Goal: Transaction & Acquisition: Purchase product/service

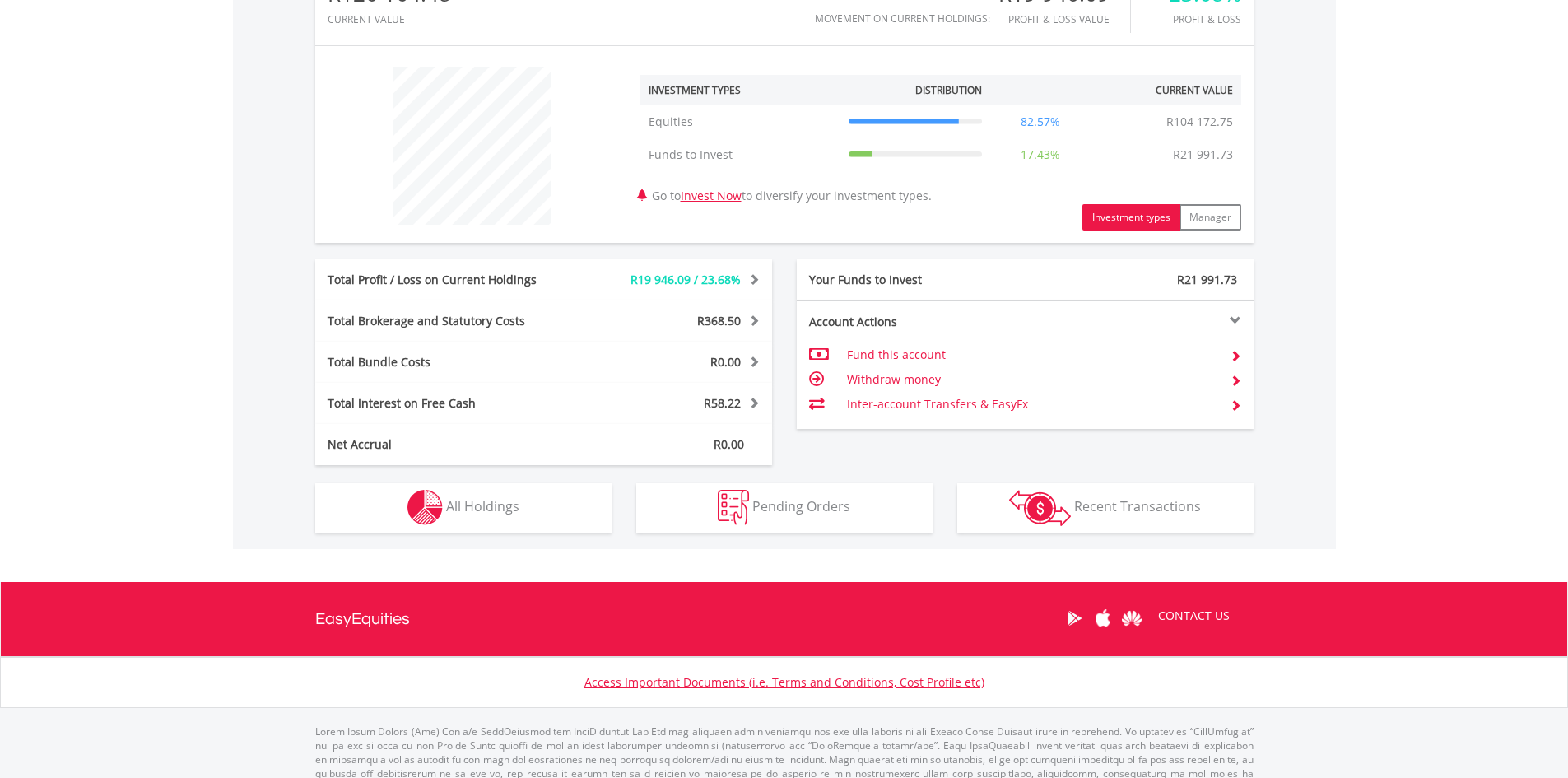
scroll to position [615, 0]
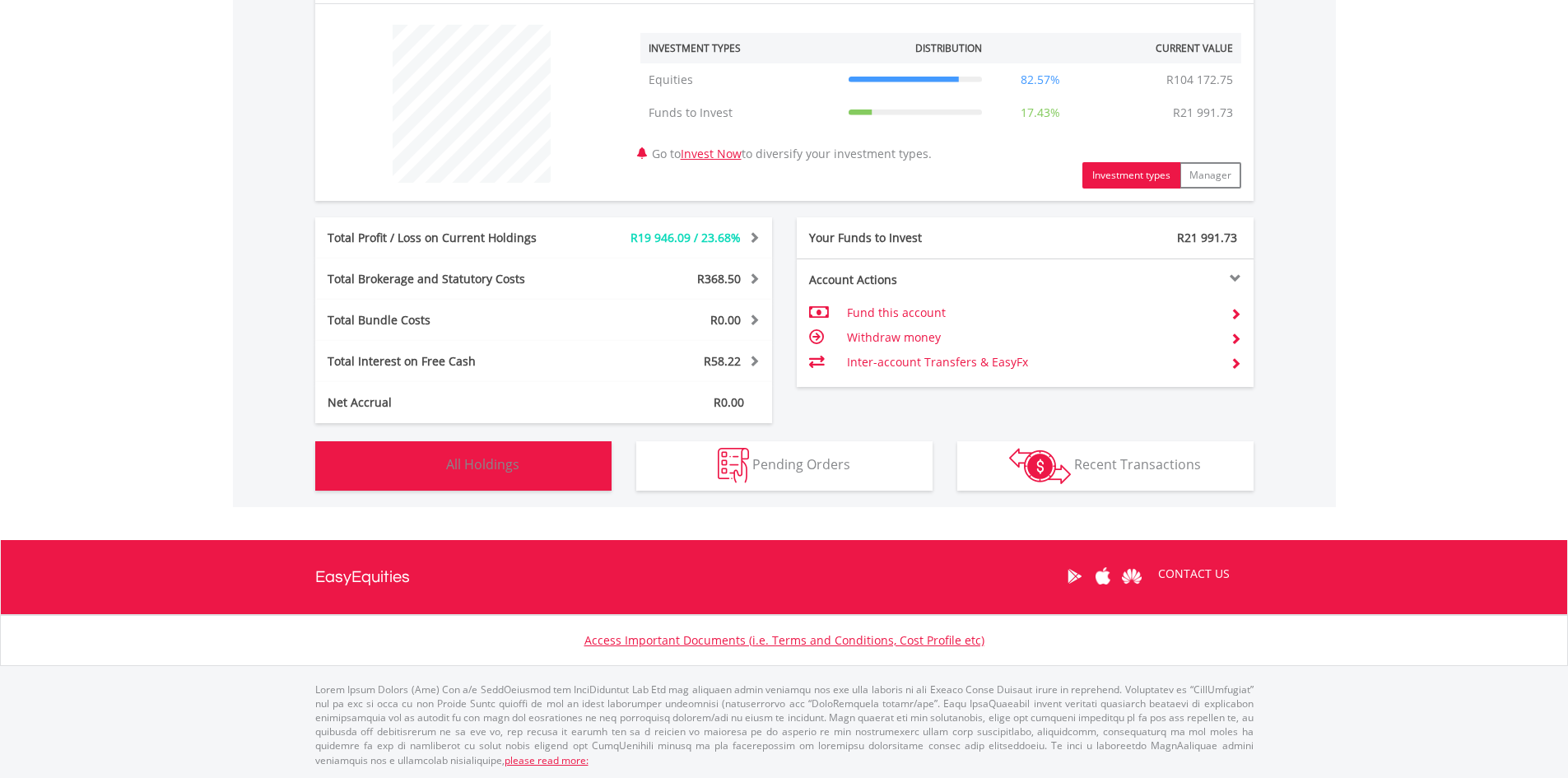
click at [424, 461] on img "button" at bounding box center [425, 465] width 35 height 35
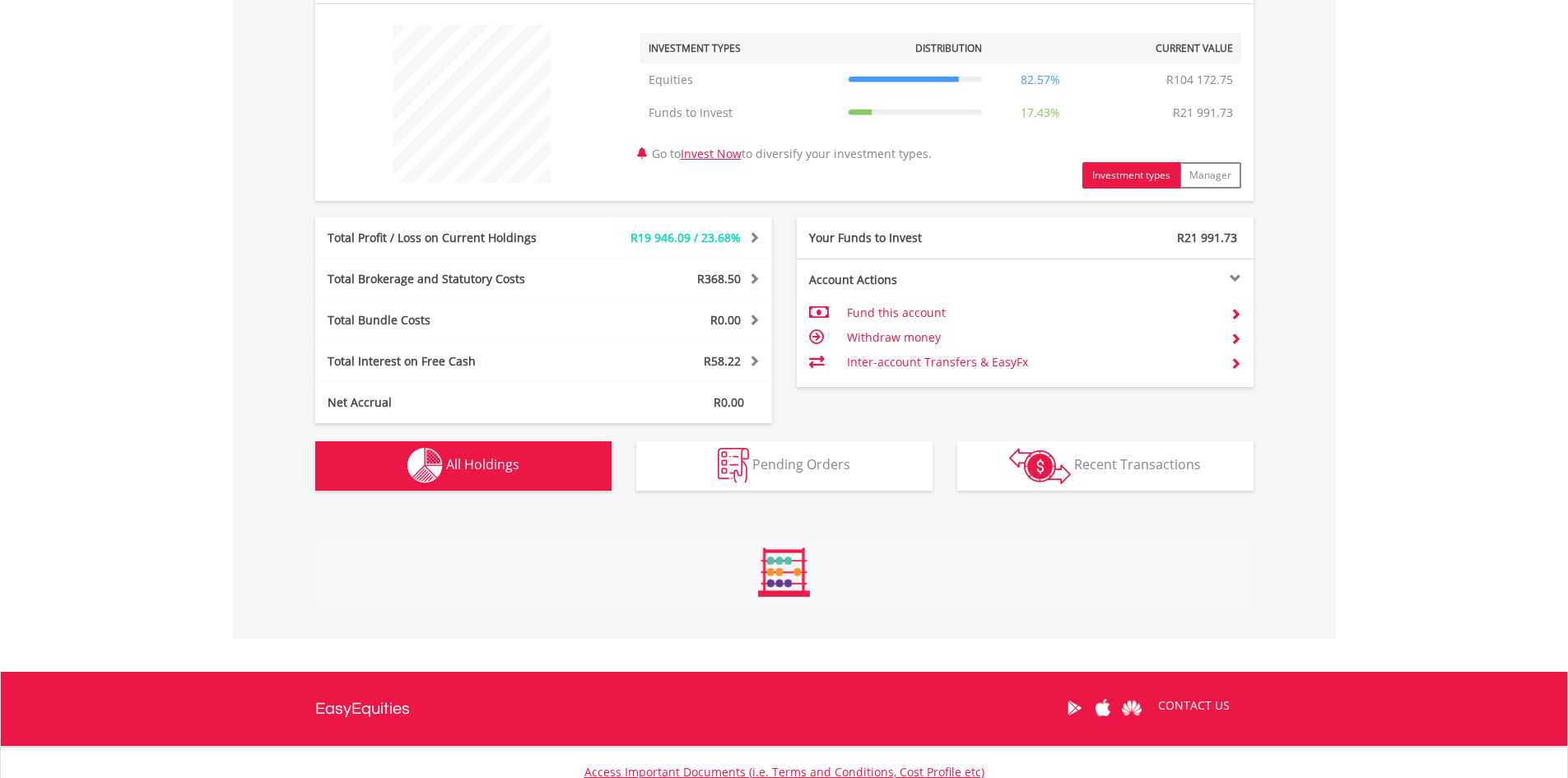
scroll to position [992, 0]
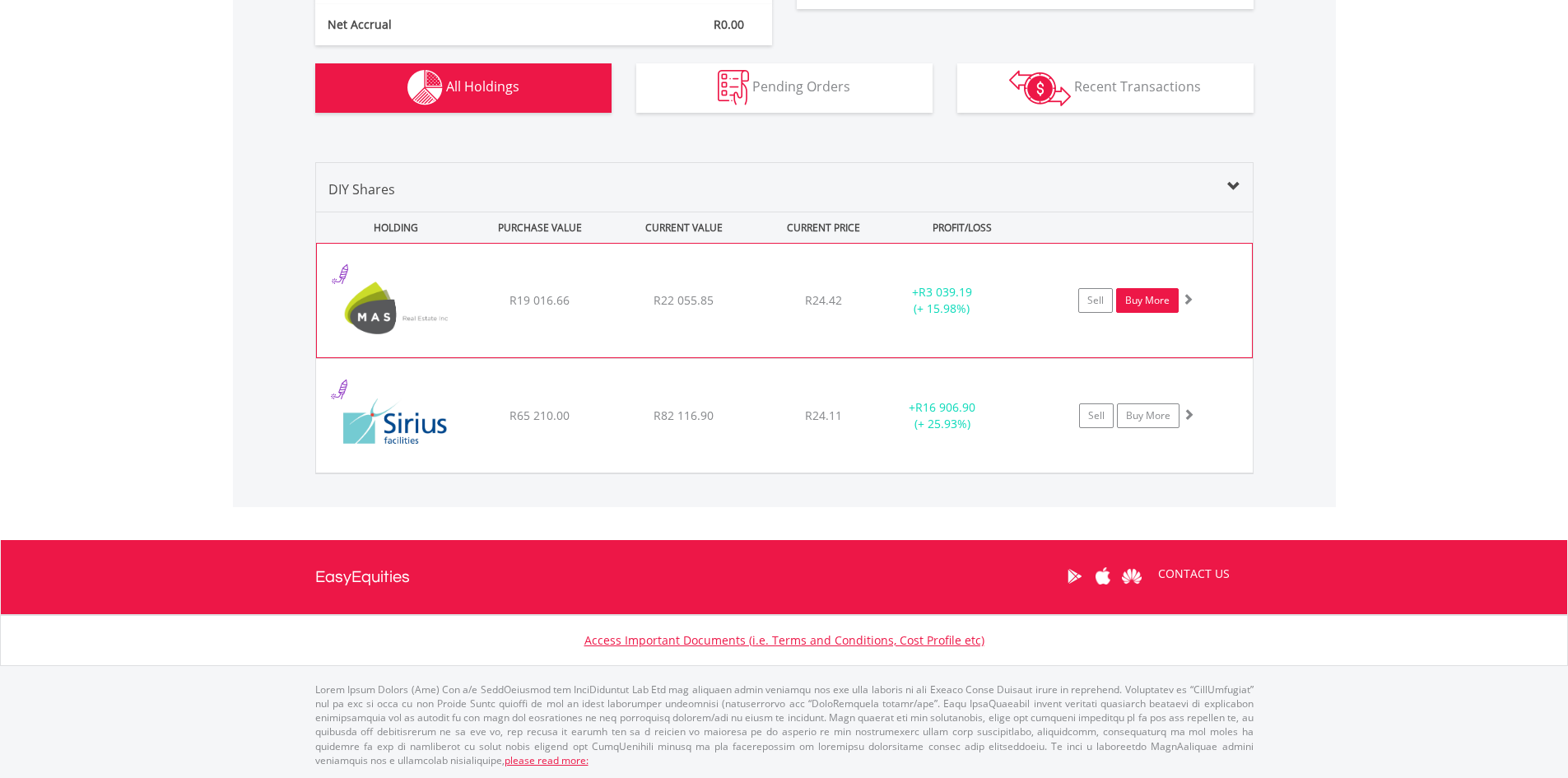
click at [1139, 297] on link "Buy More" at bounding box center [1147, 300] width 63 height 25
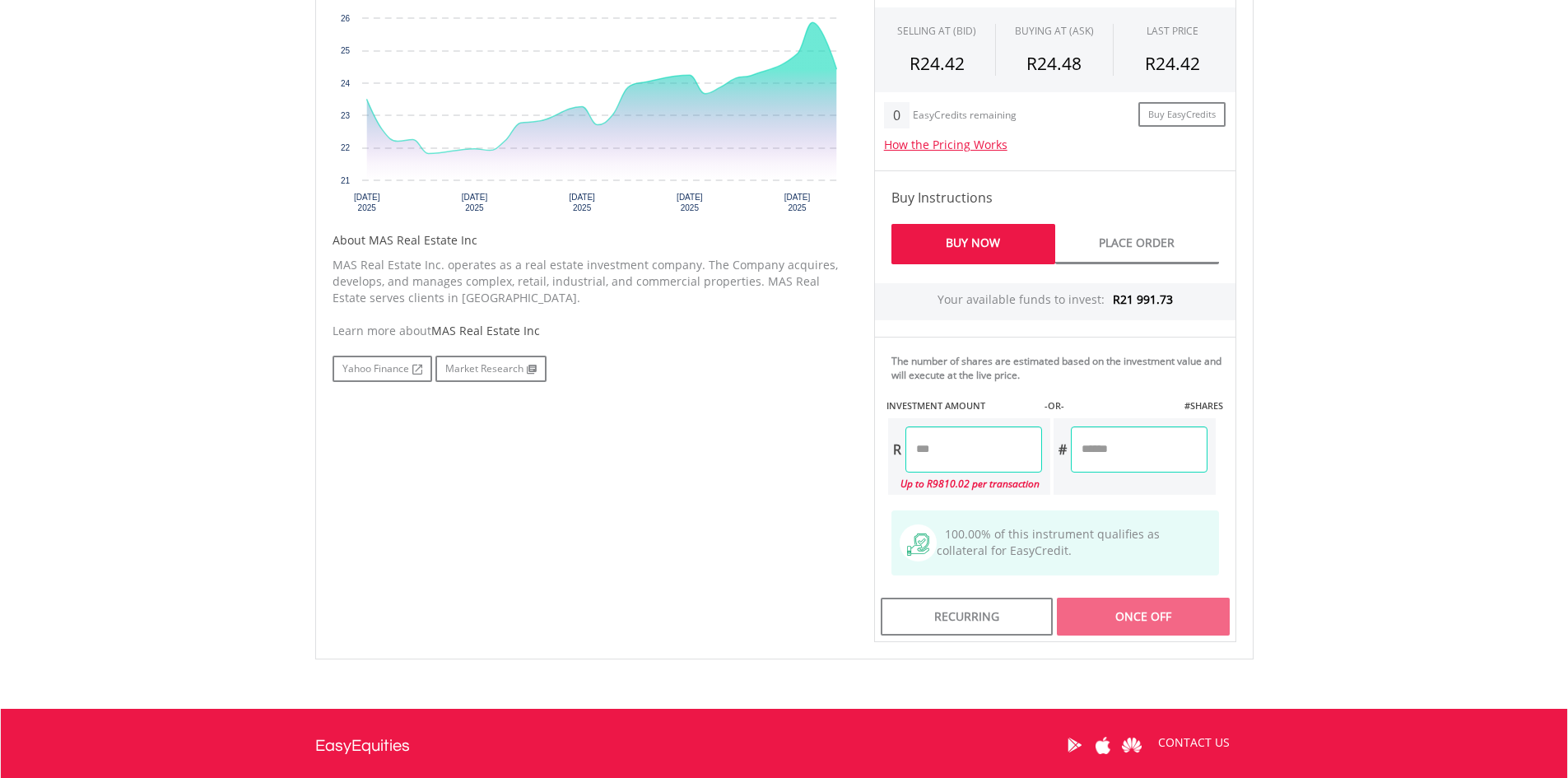
scroll to position [672, 0]
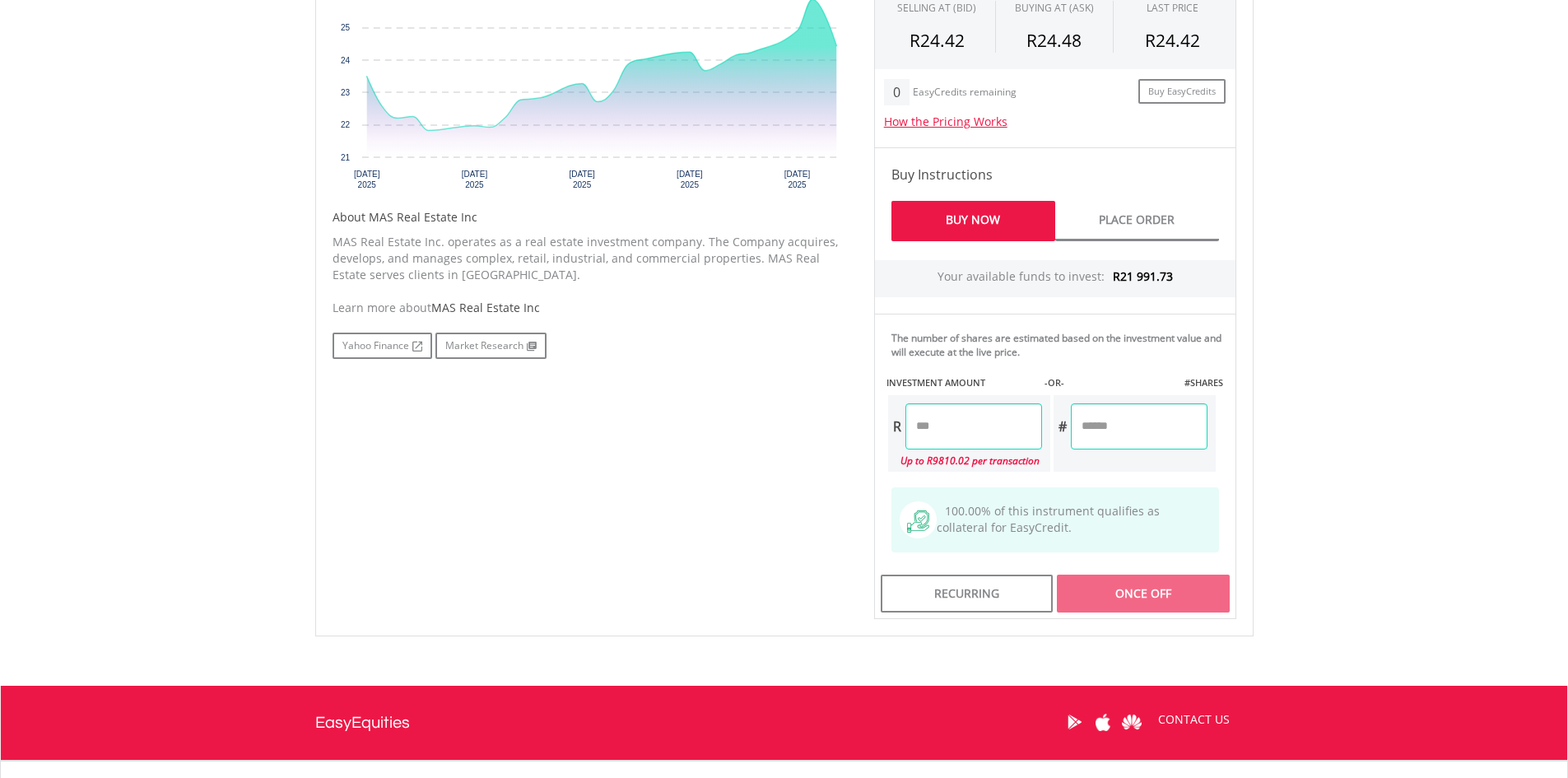
click at [980, 437] on input "number" at bounding box center [974, 426] width 137 height 46
type input "*"
type input "*******"
click at [1140, 432] on div "Last Updated Price: 15-min. Delay* Price Update Cost: 2 Credits Request A Price…" at bounding box center [1055, 258] width 387 height 720
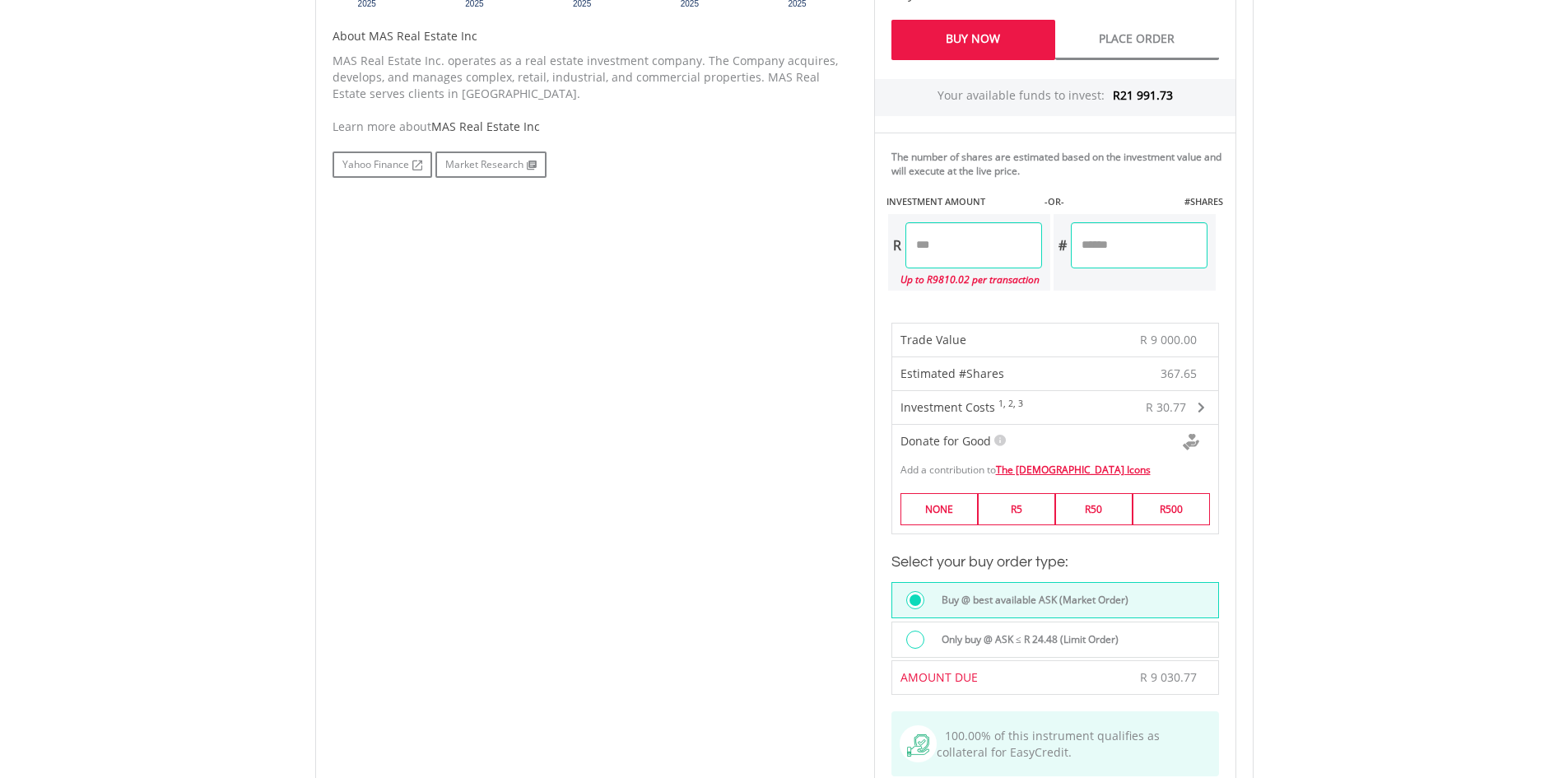
scroll to position [1084, 0]
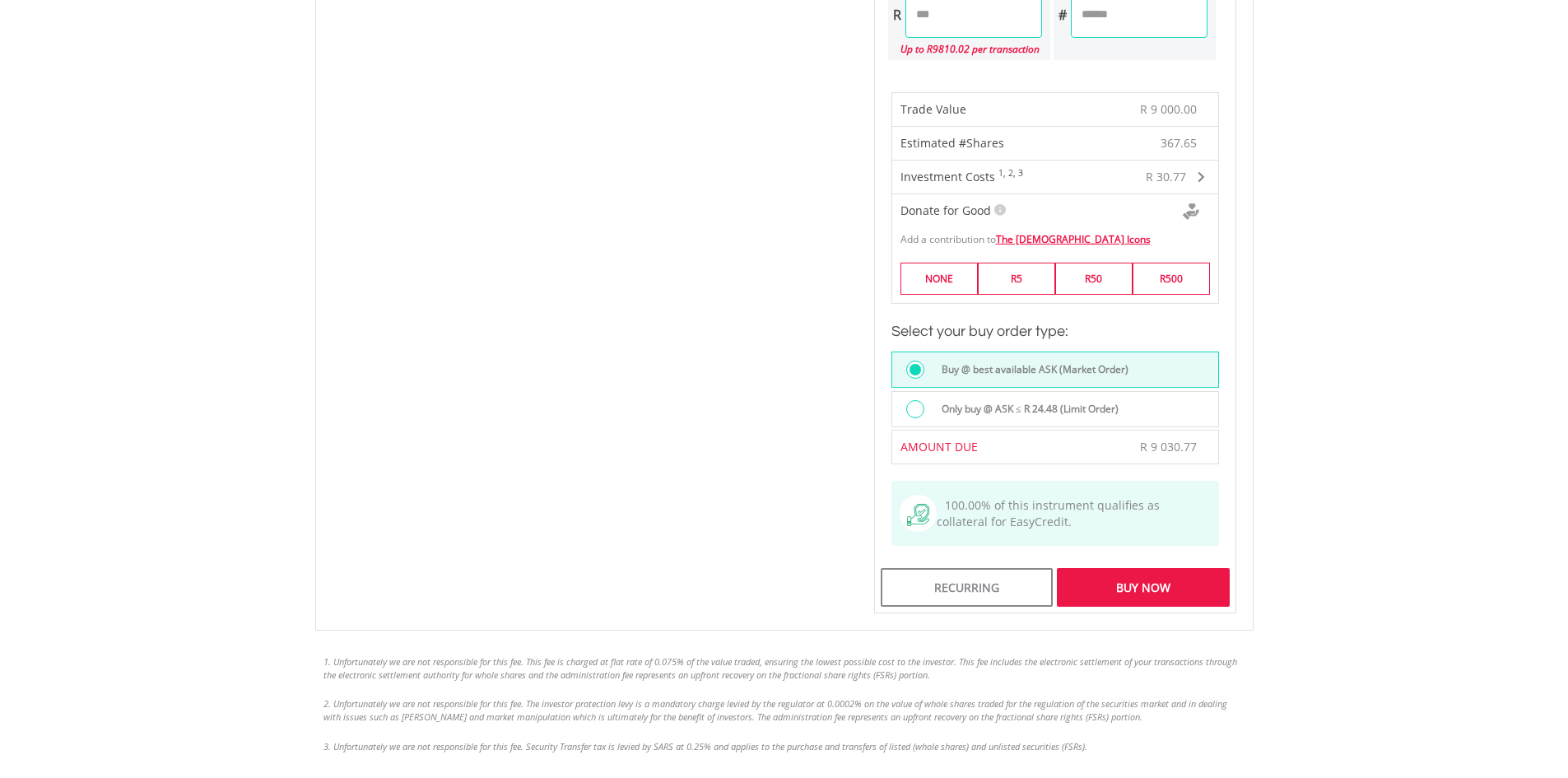
click at [1131, 590] on div "Buy Now" at bounding box center [1143, 586] width 172 height 38
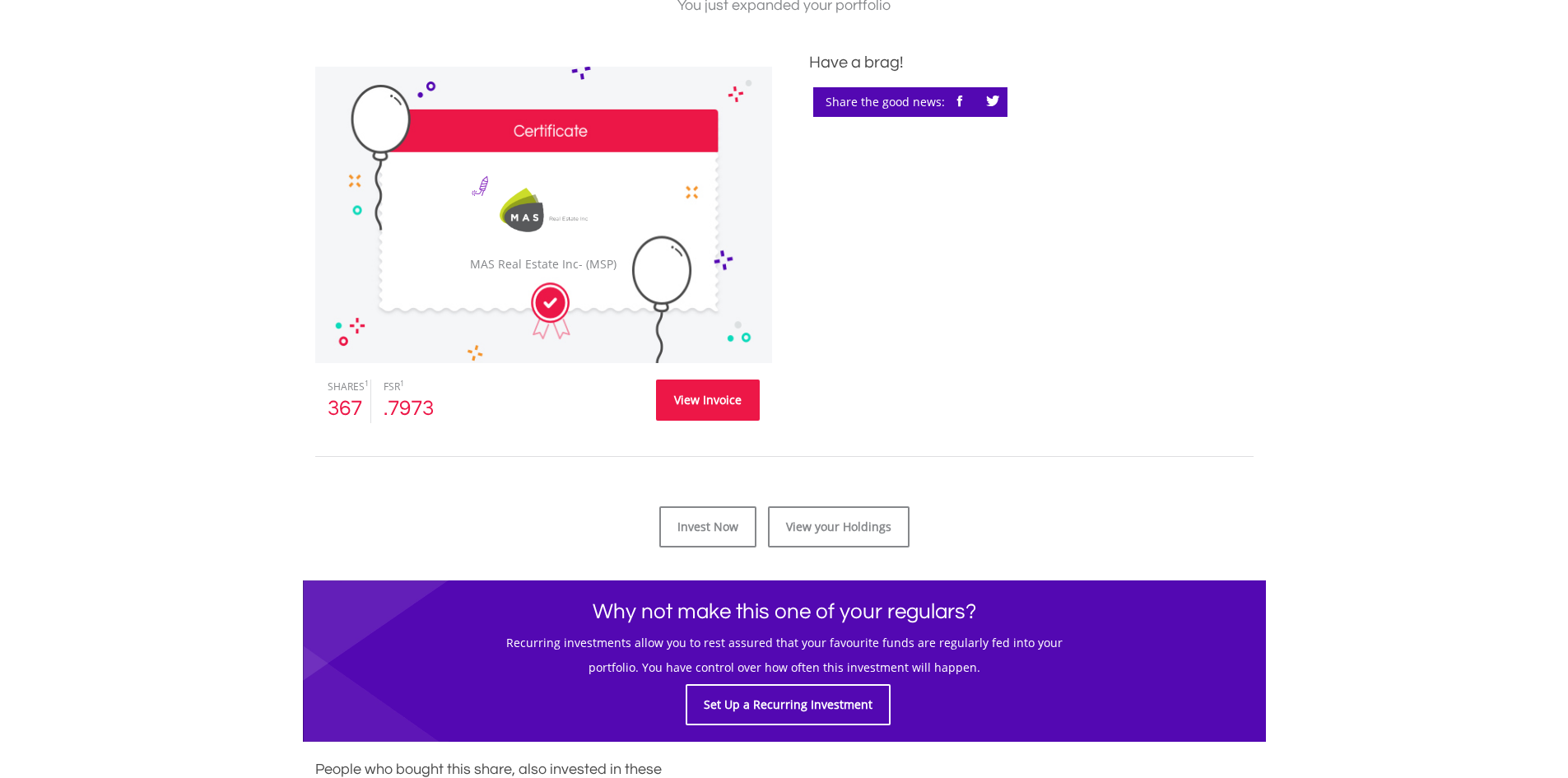
scroll to position [412, 0]
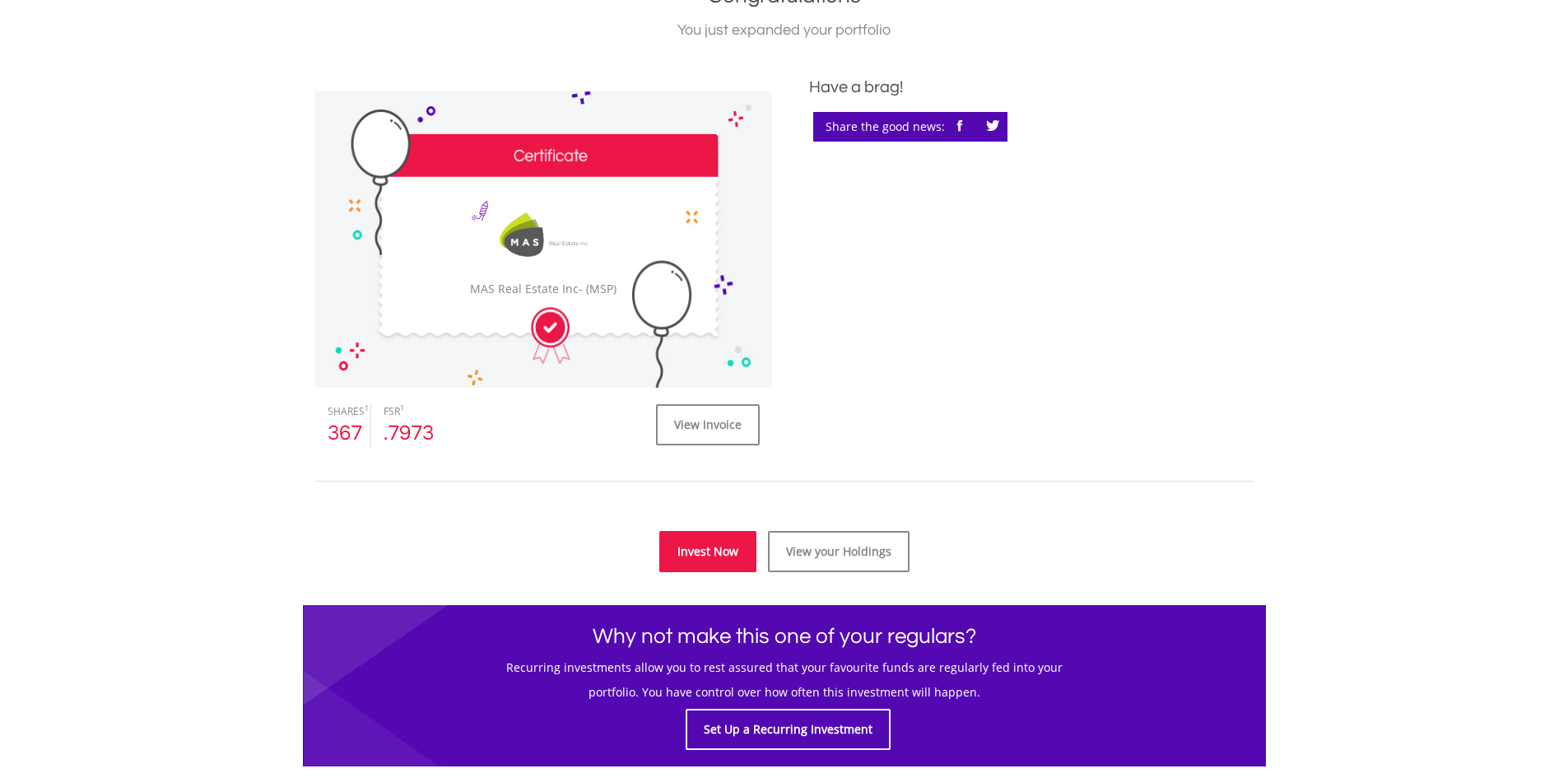
click at [745, 551] on link "Invest Now" at bounding box center [707, 551] width 97 height 41
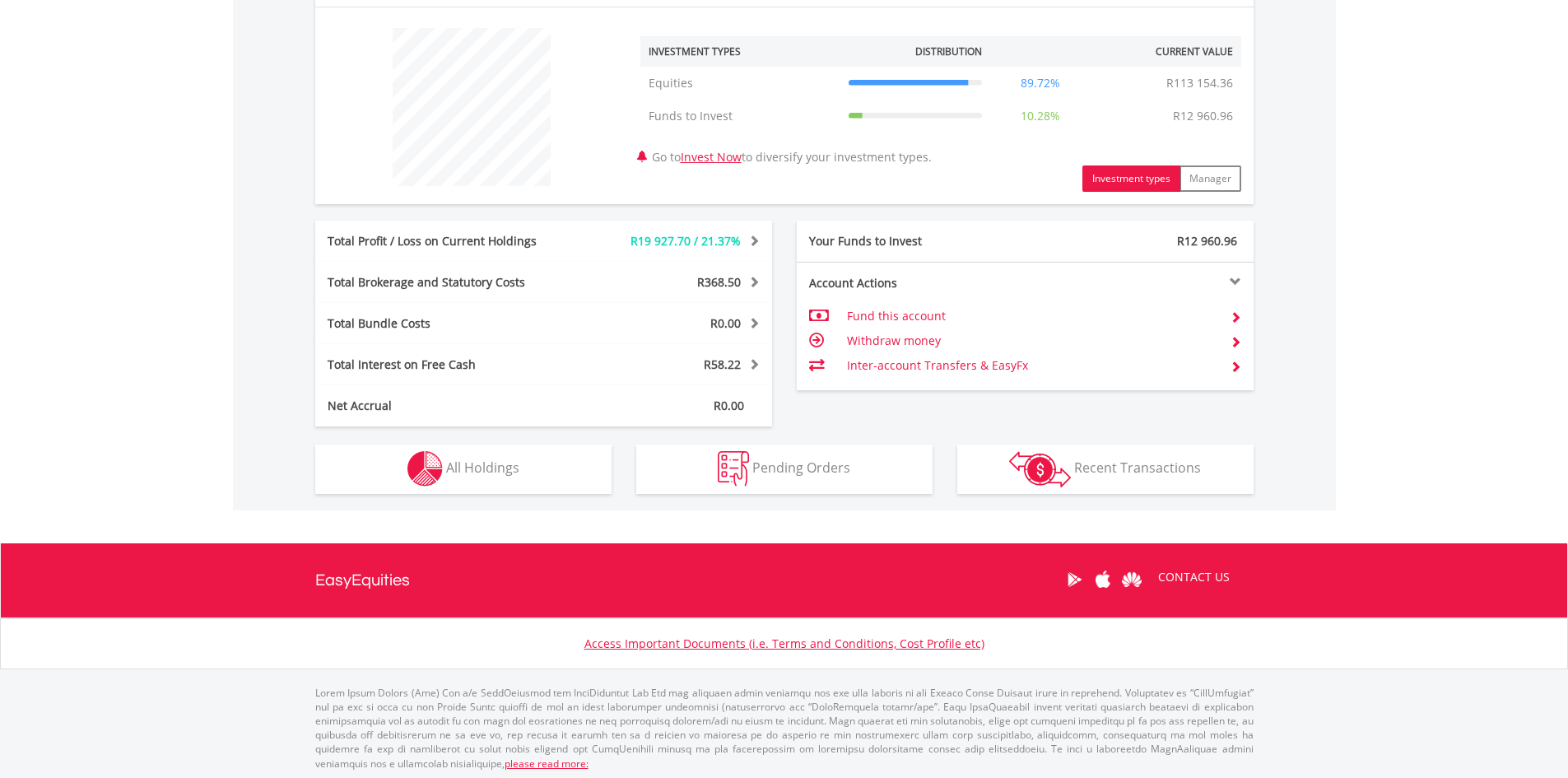
scroll to position [615, 0]
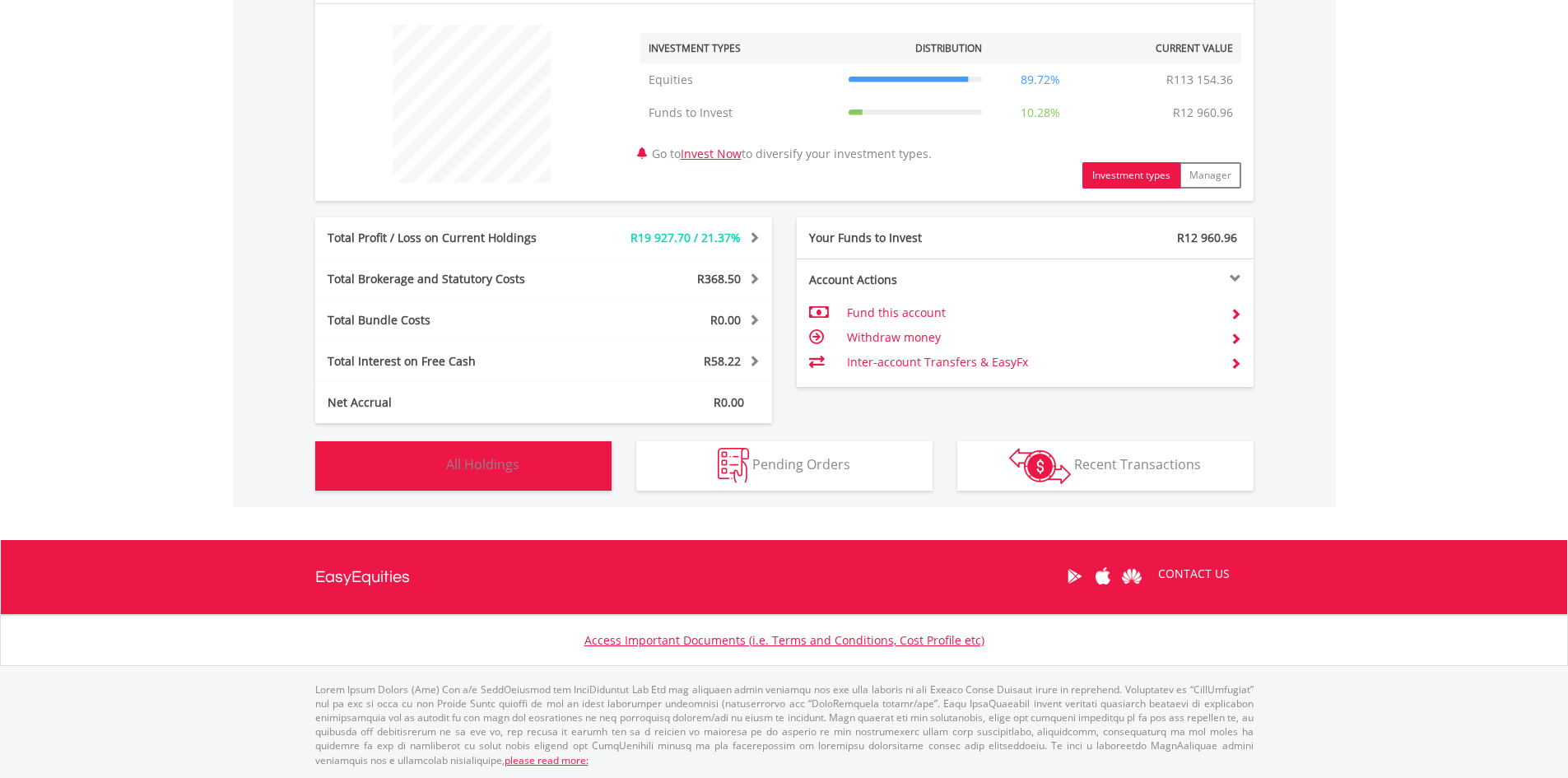
click at [541, 467] on button "Holdings All Holdings" at bounding box center [463, 466] width 296 height 50
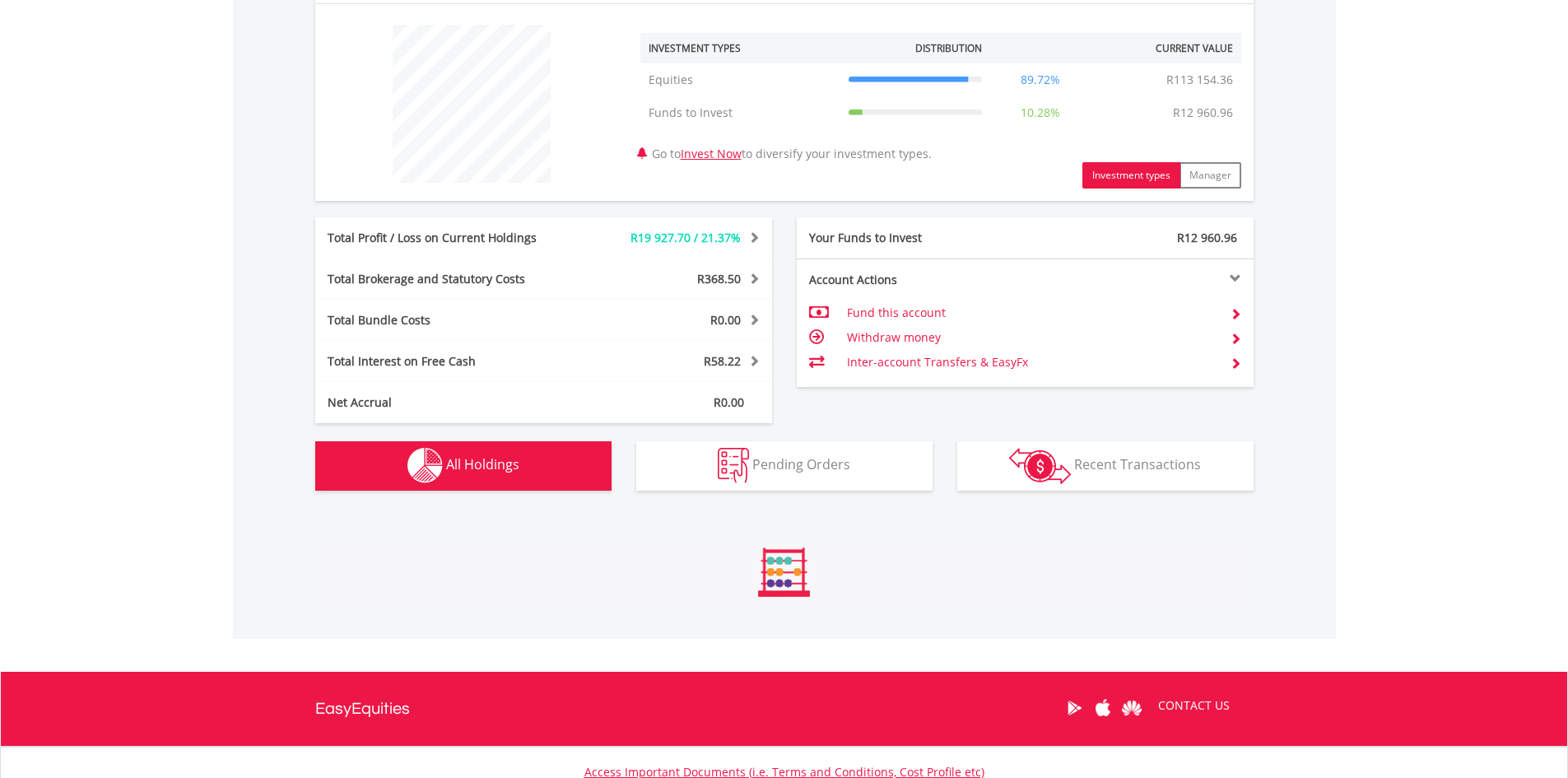
scroll to position [992, 0]
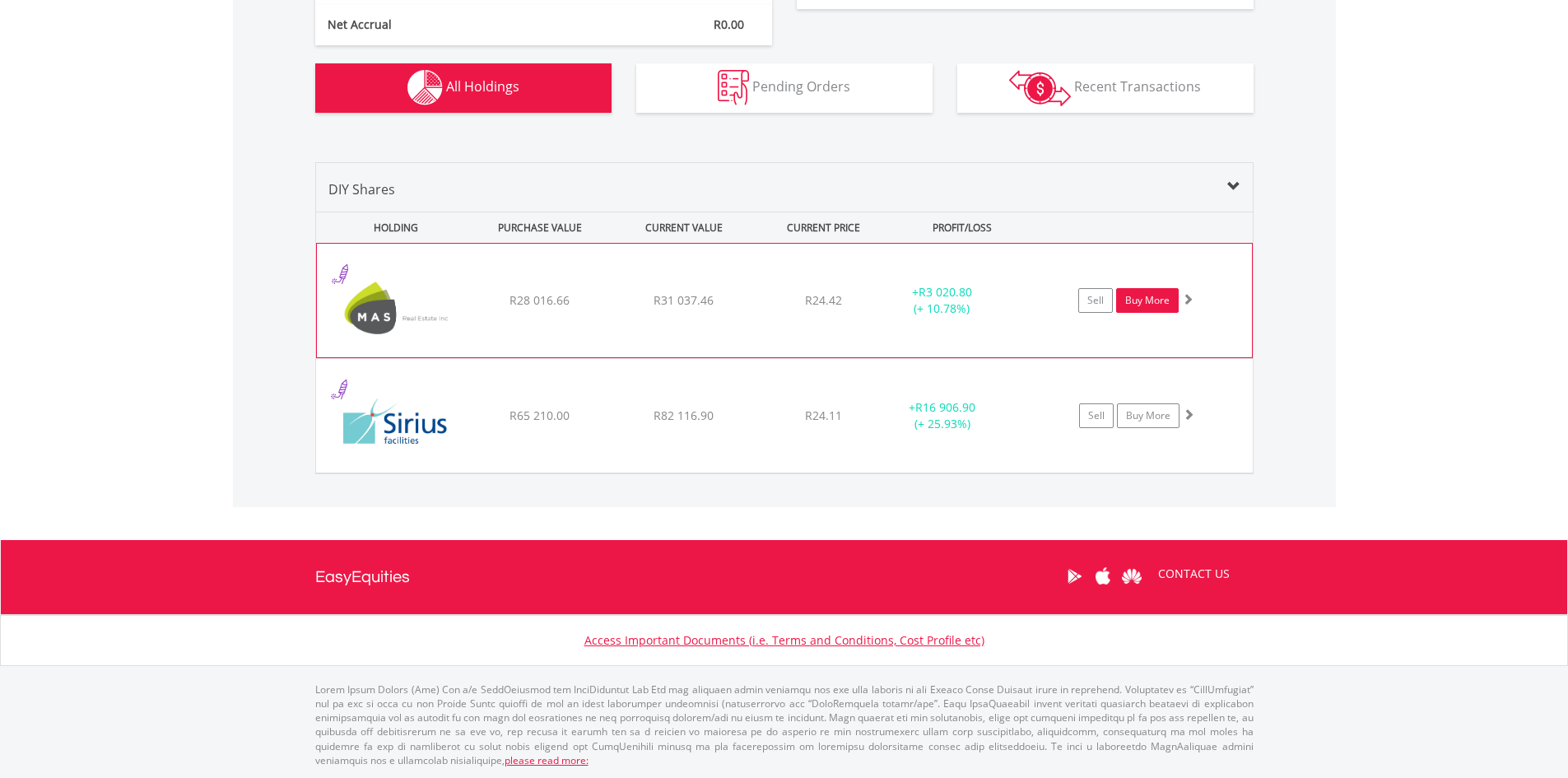
click at [1149, 304] on link "Buy More" at bounding box center [1147, 300] width 63 height 25
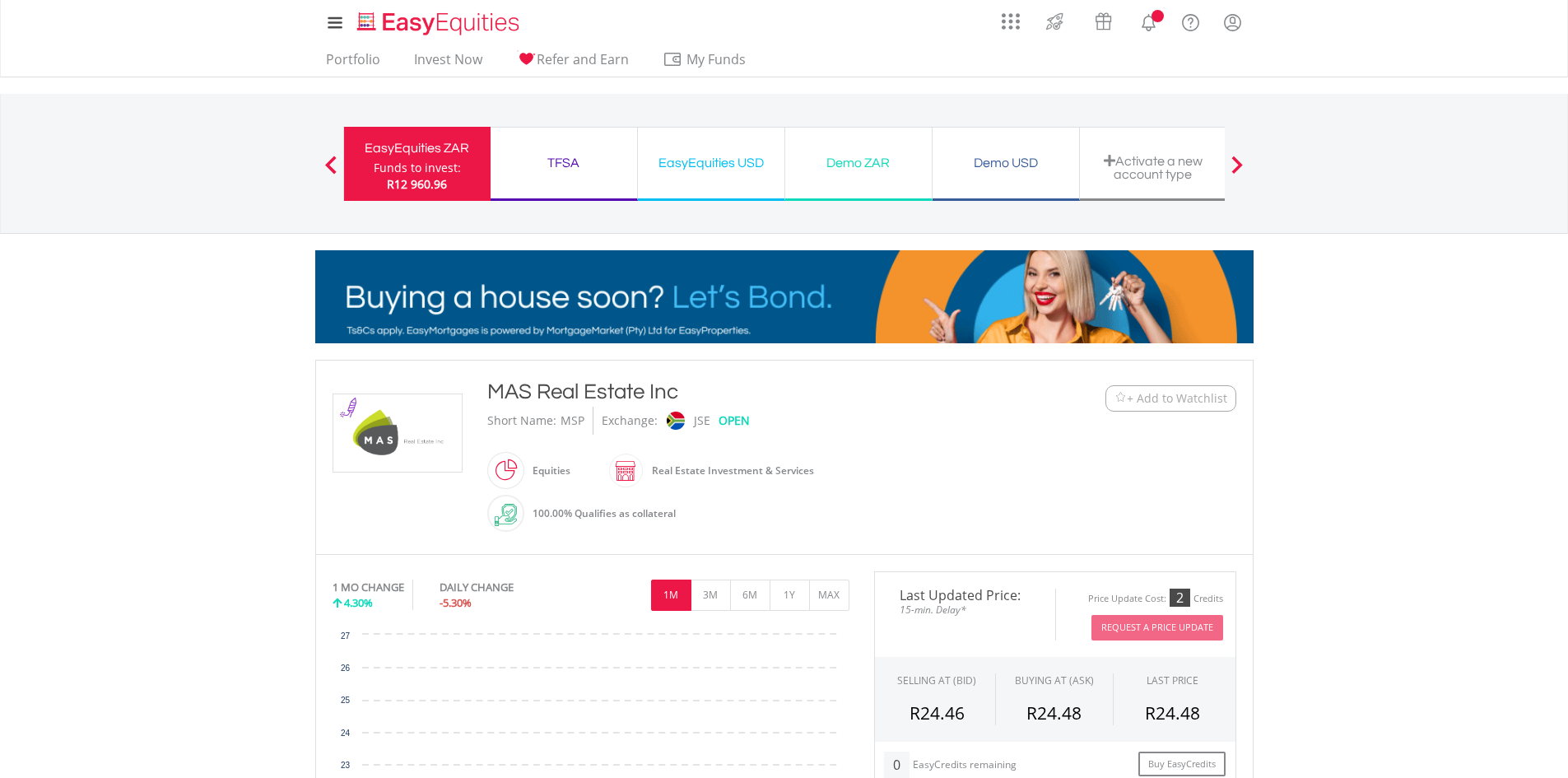
scroll to position [577, 0]
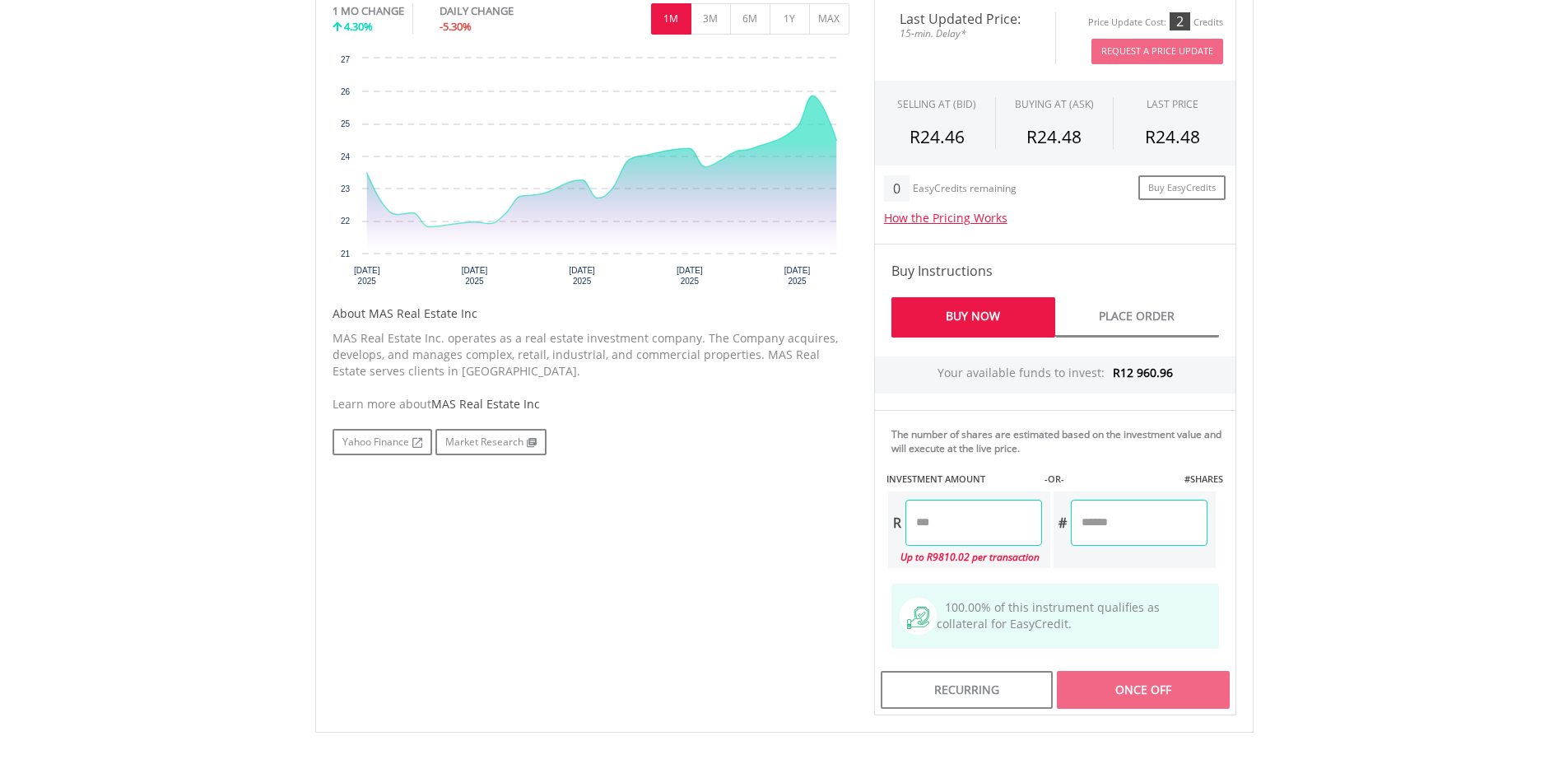
click at [972, 526] on input "number" at bounding box center [974, 523] width 137 height 46
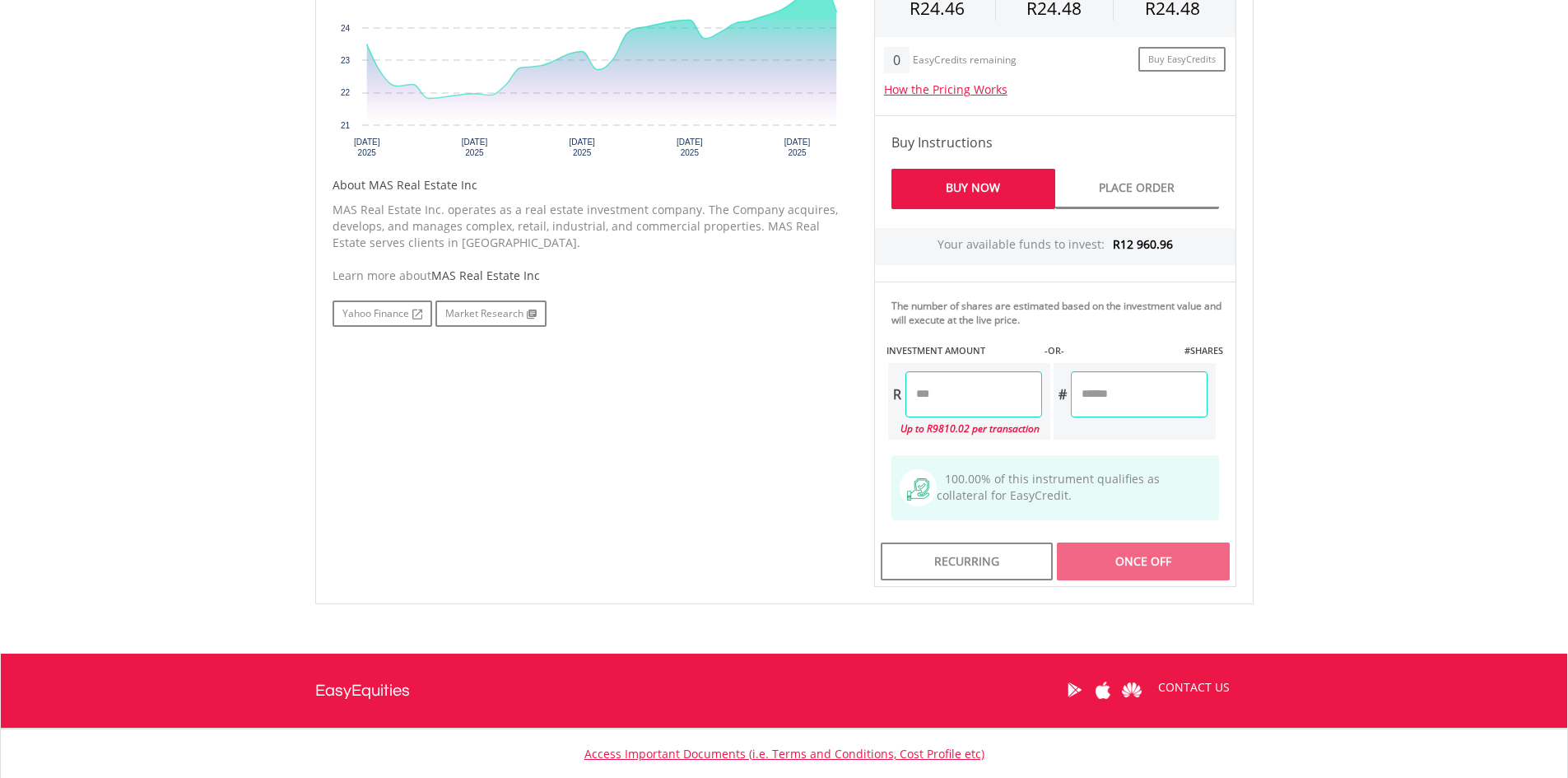
scroll to position [818, 0]
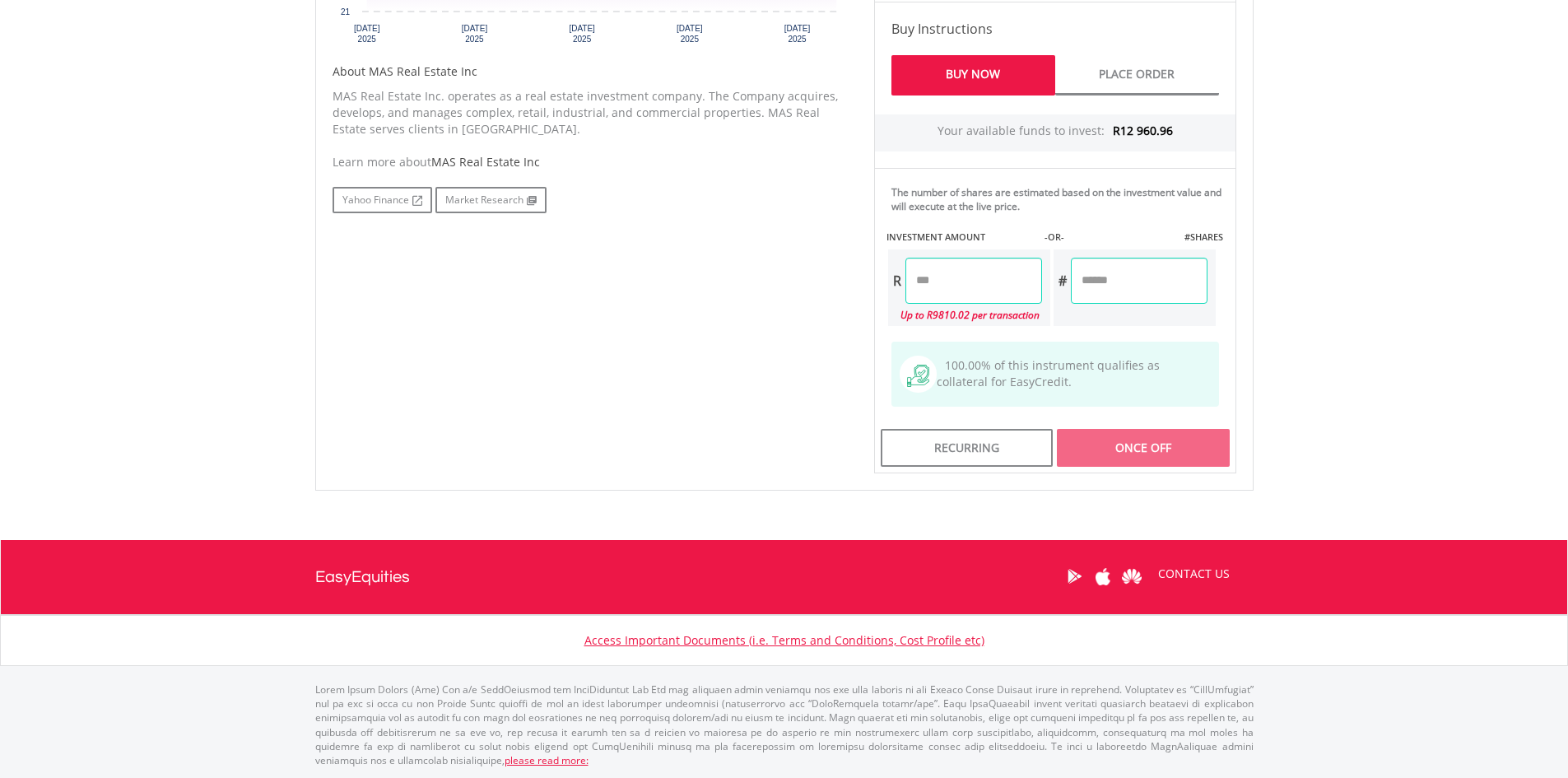
click at [950, 283] on input "number" at bounding box center [974, 280] width 137 height 46
type input "*"
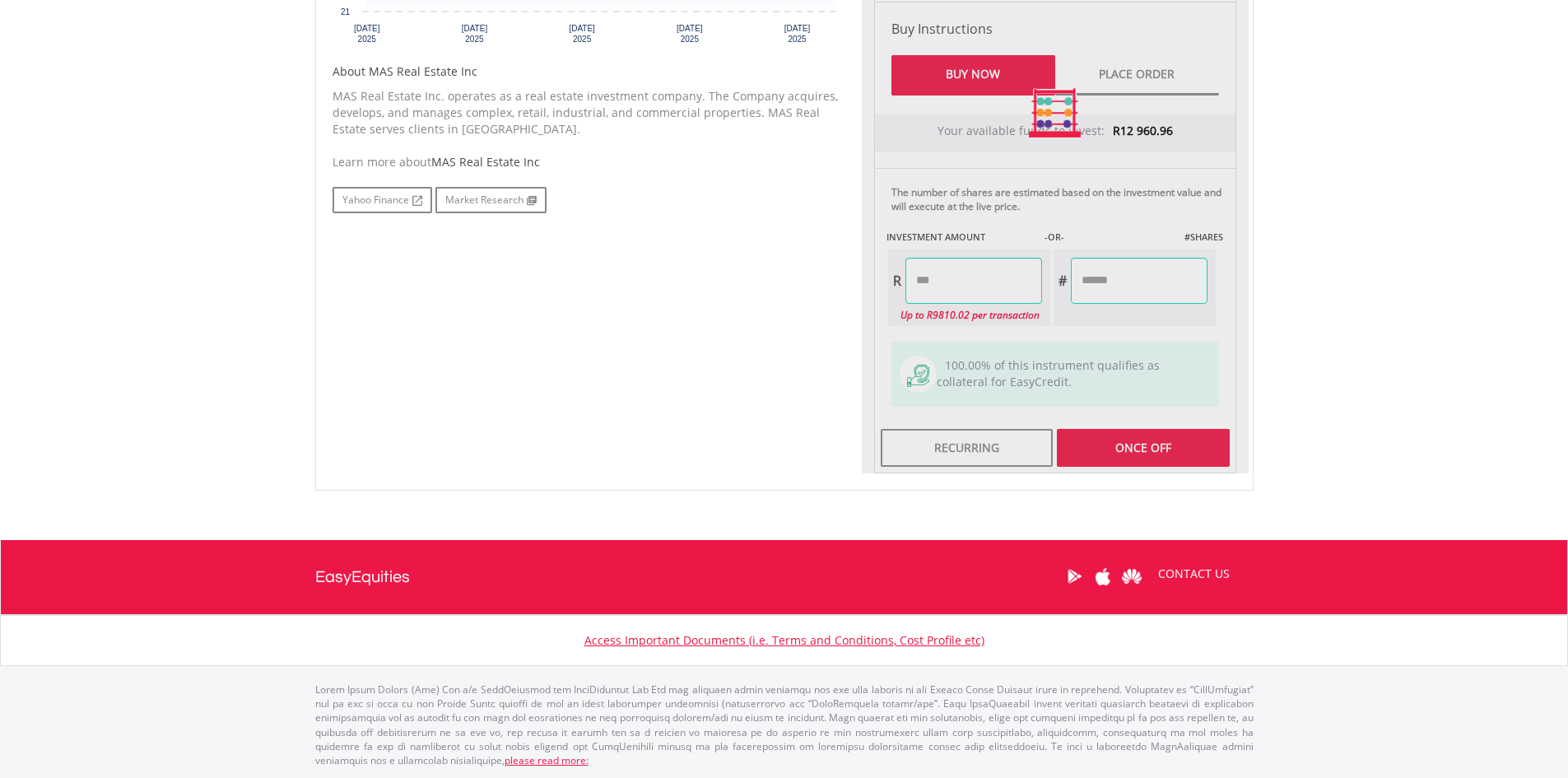
click at [1095, 286] on div "Last Updated Price: 15-min. Delay* Price Update Cost: 2 Credits Request A Price…" at bounding box center [1055, 113] width 387 height 720
type input "*******"
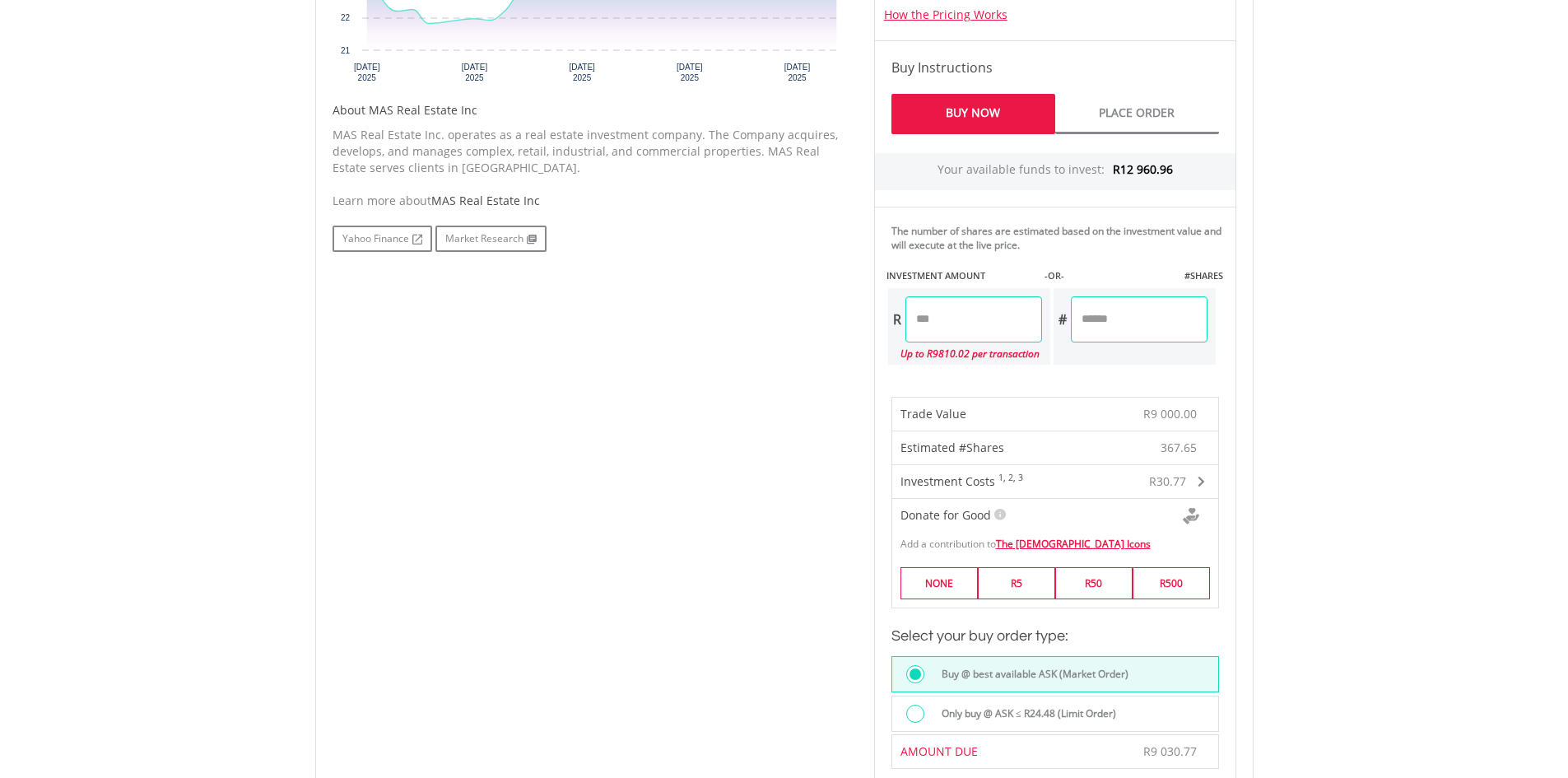
scroll to position [1115, 0]
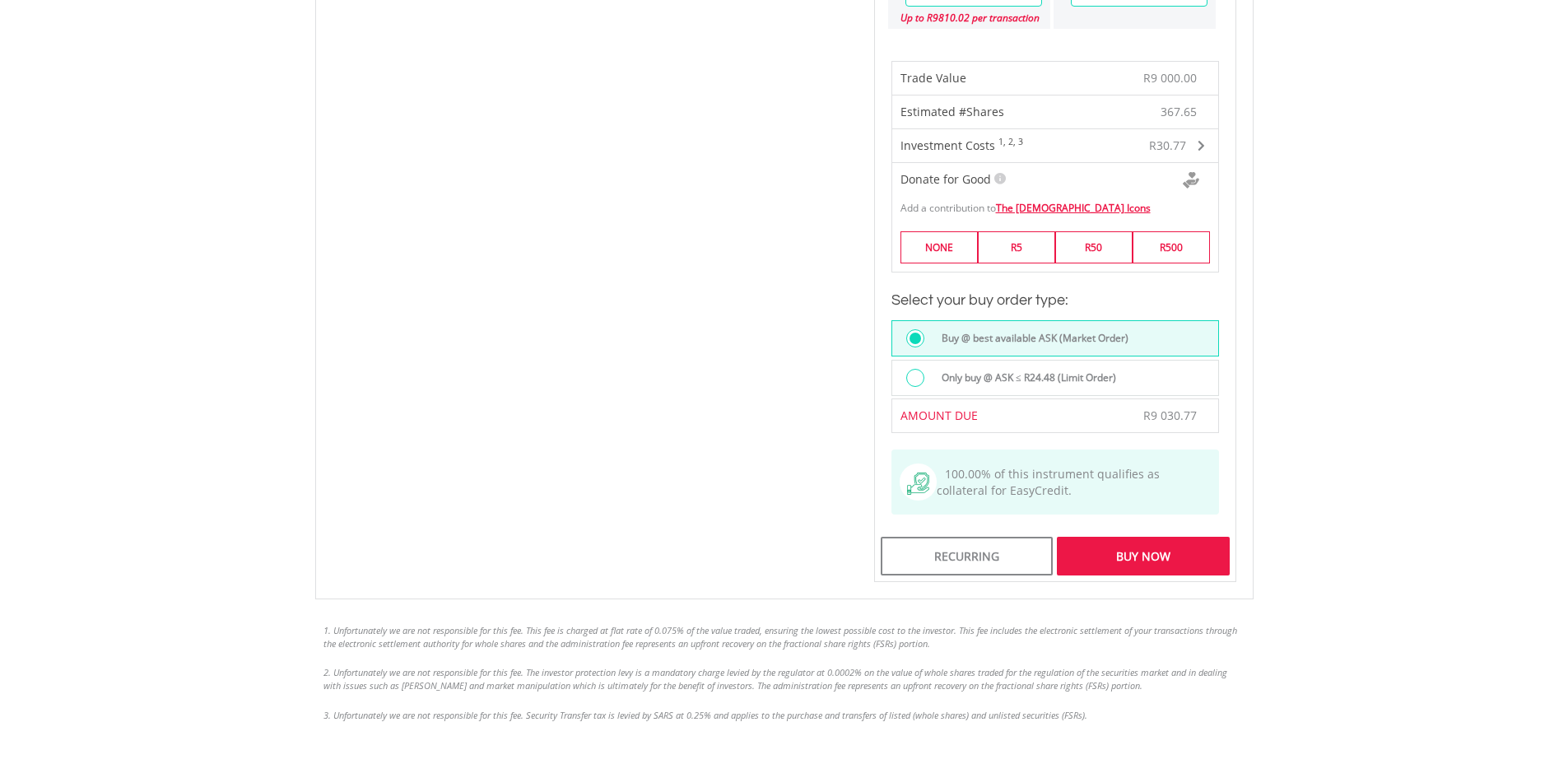
click at [1199, 551] on div "Buy Now" at bounding box center [1143, 556] width 172 height 38
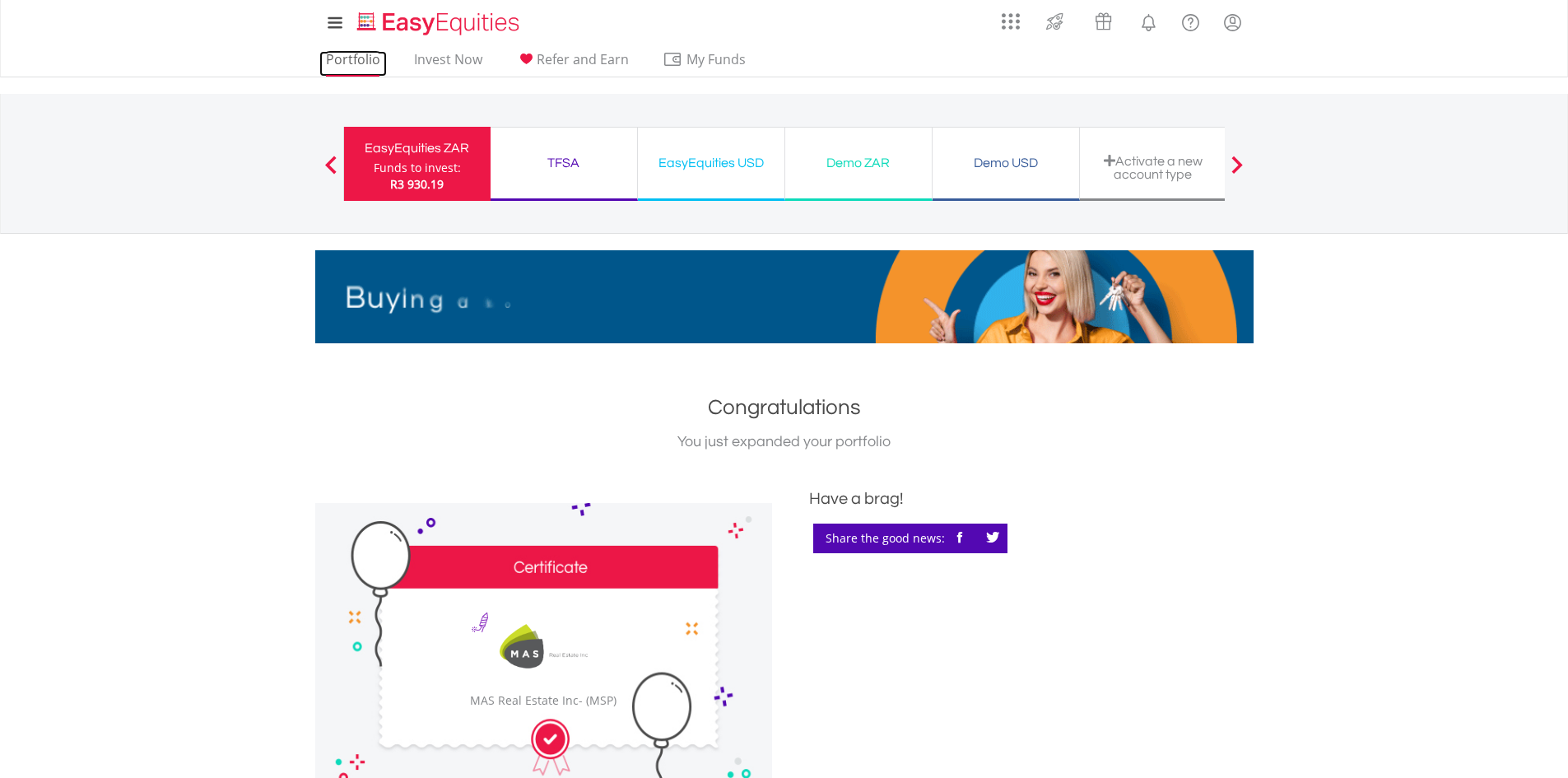
click at [371, 61] on link "Portfolio" at bounding box center [353, 64] width 68 height 26
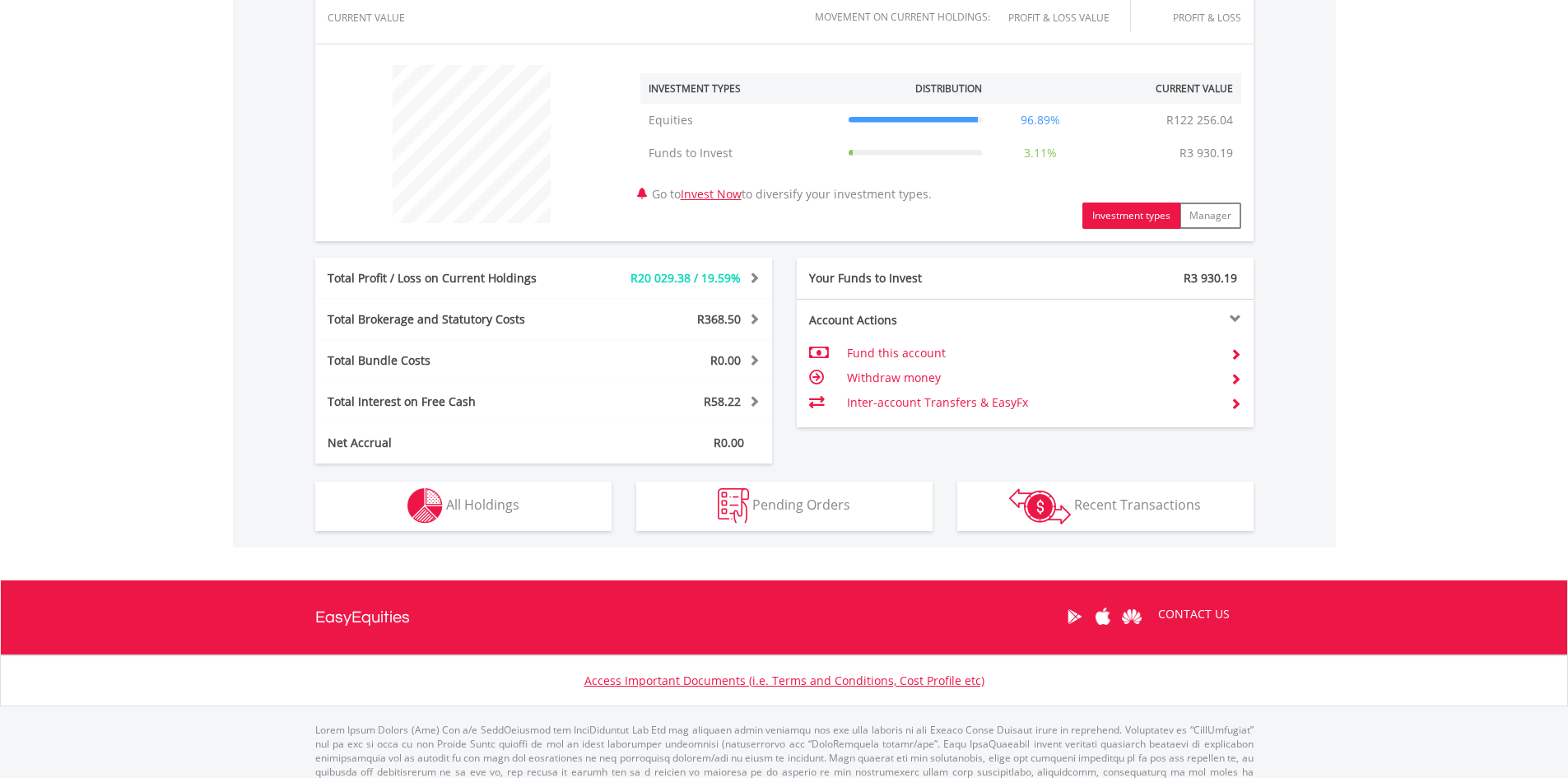
scroll to position [615, 0]
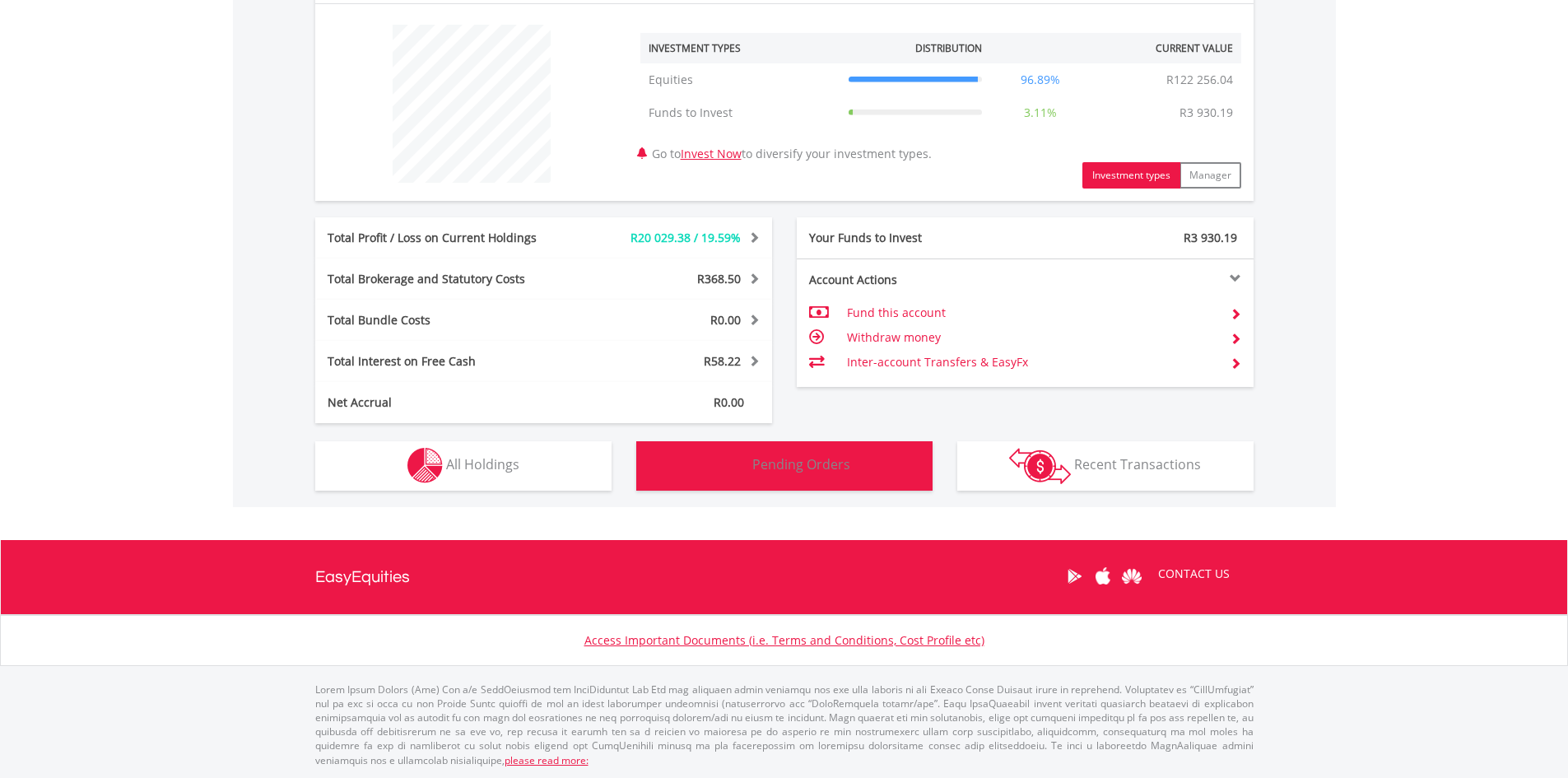
click at [669, 458] on button "Pending Orders Pending Orders" at bounding box center [784, 466] width 296 height 50
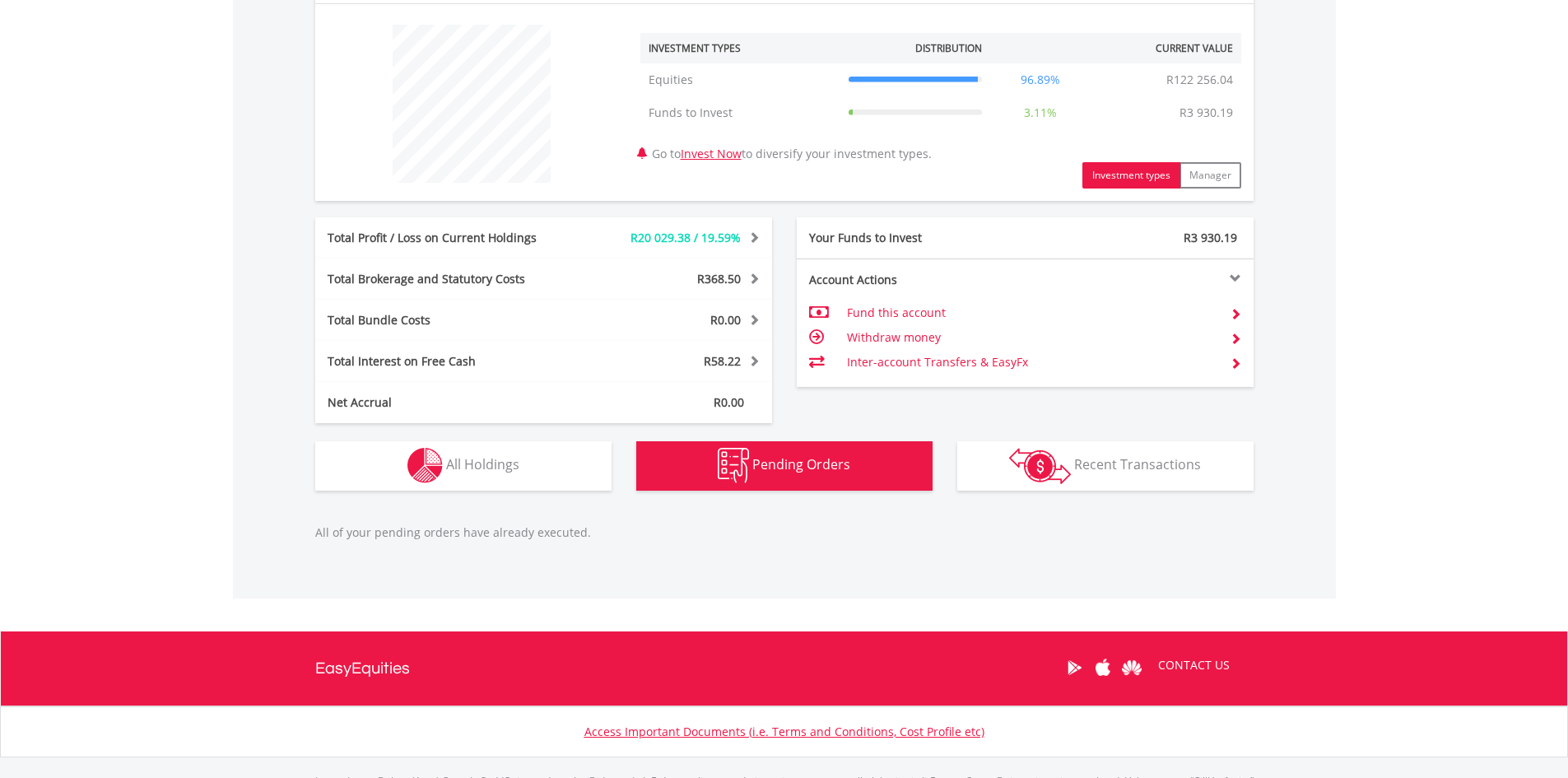
scroll to position [706, 0]
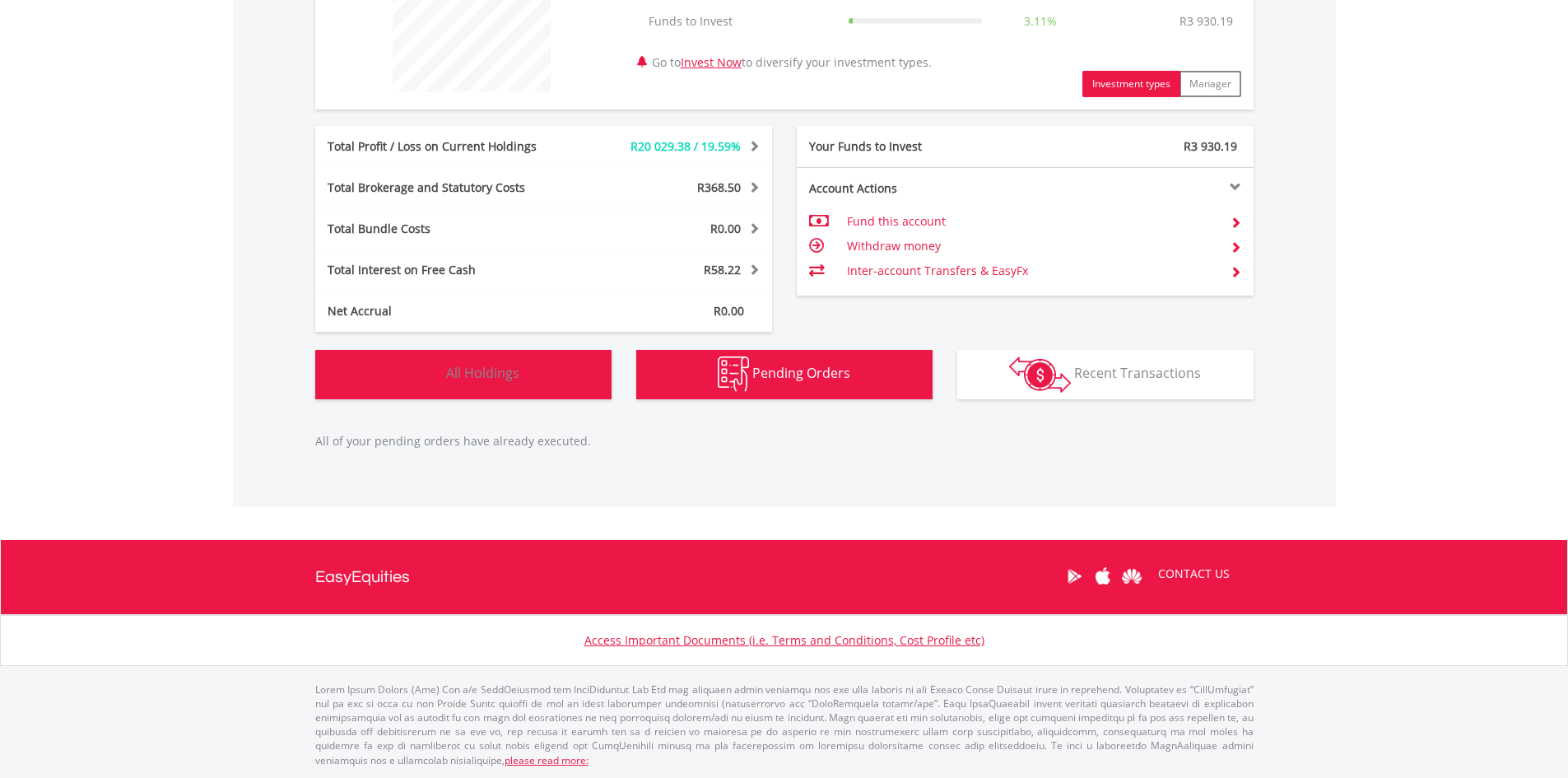
click at [549, 392] on button "Holdings All Holdings" at bounding box center [463, 375] width 296 height 50
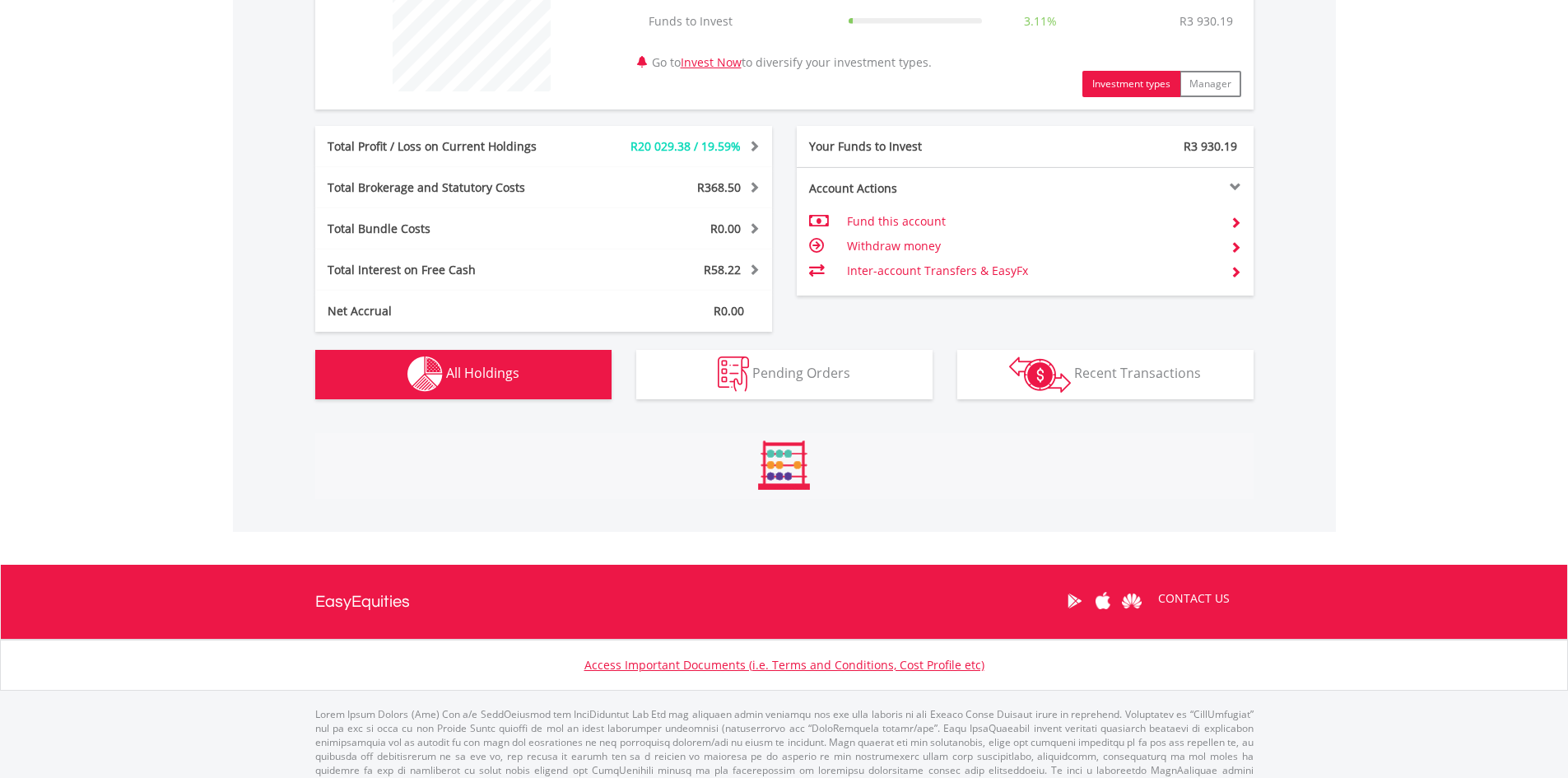
scroll to position [992, 0]
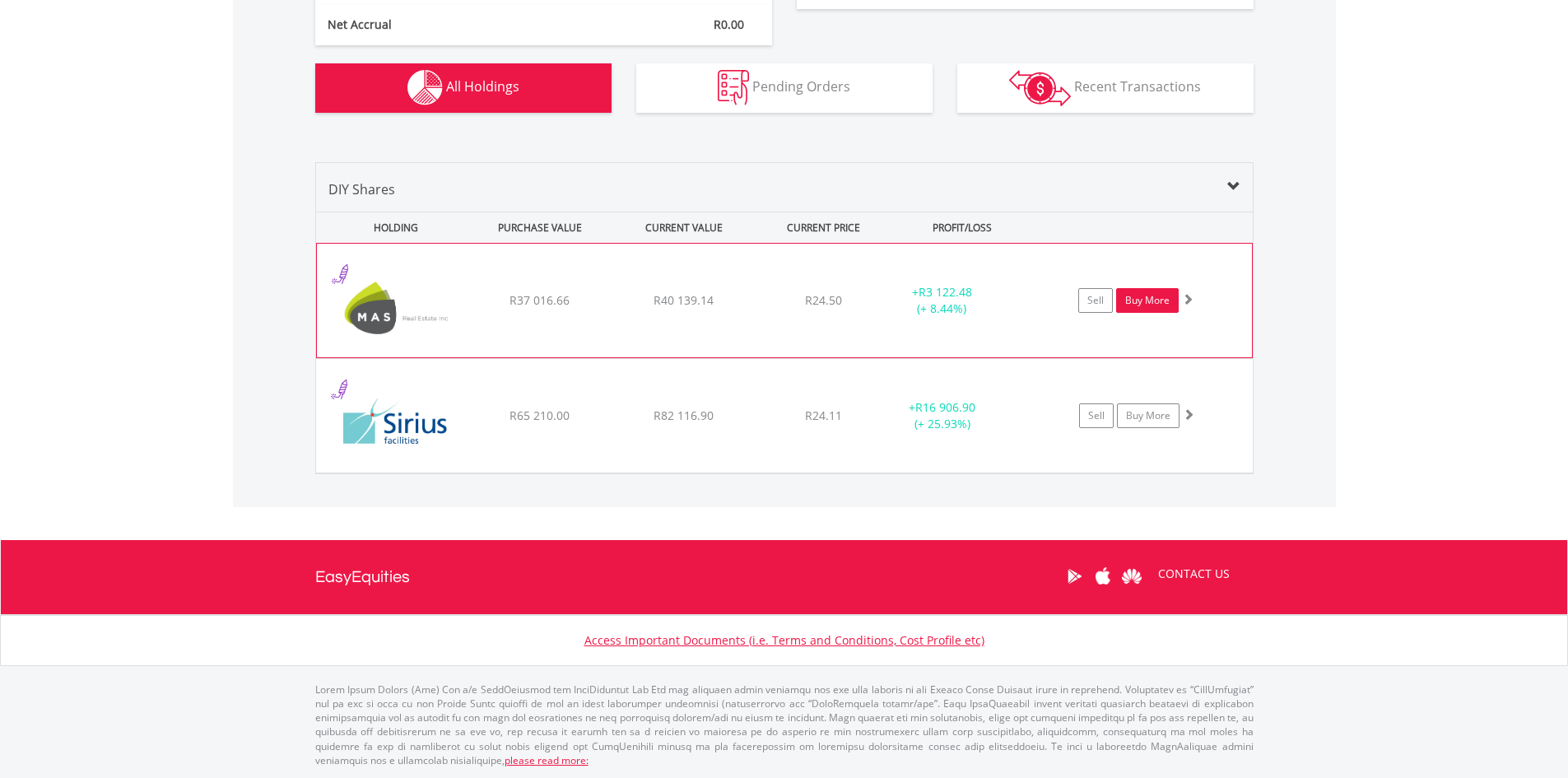
click at [1160, 305] on link "Buy More" at bounding box center [1147, 300] width 63 height 25
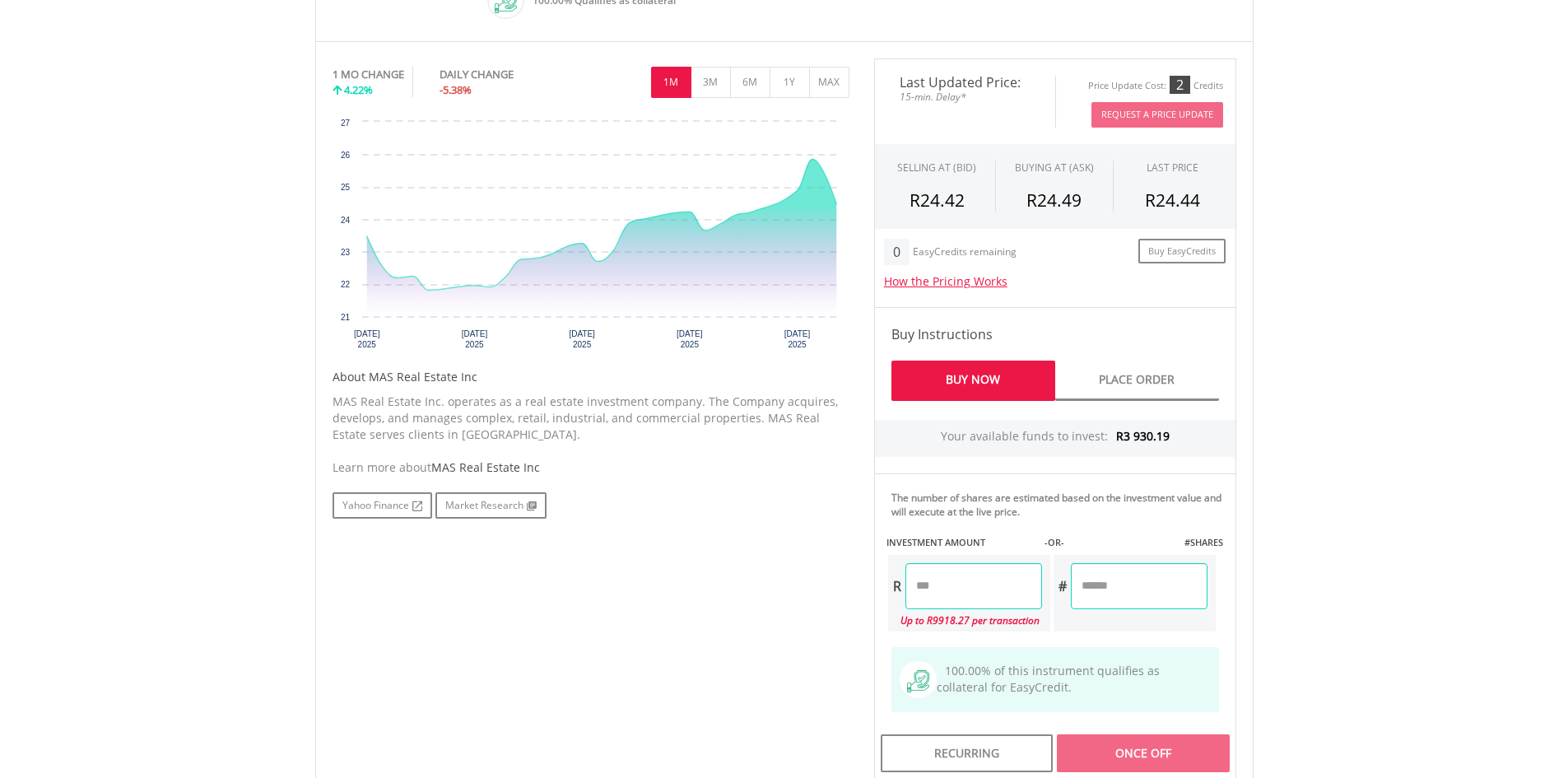
scroll to position [577, 0]
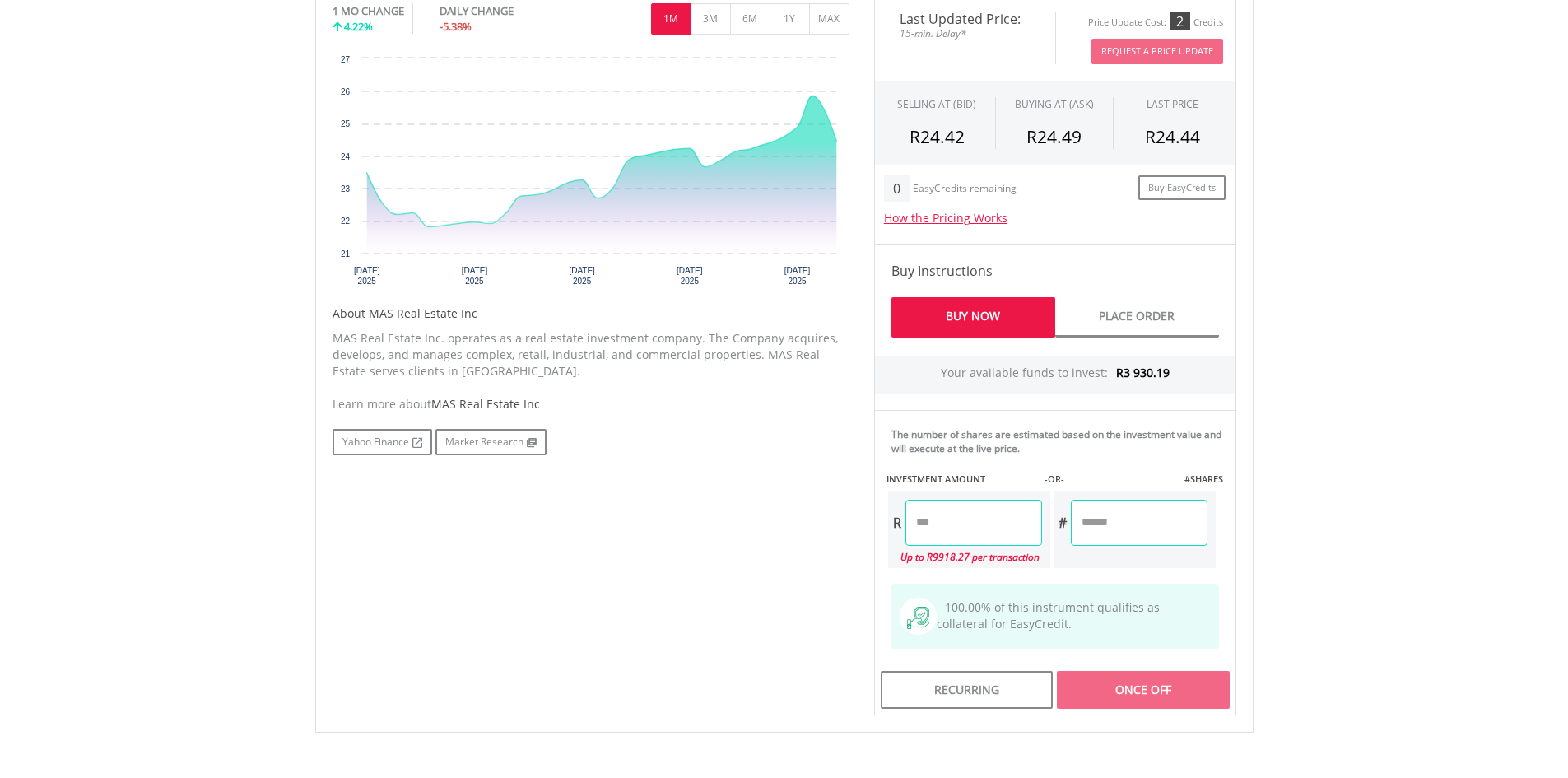
click at [1001, 524] on input "number" at bounding box center [974, 523] width 137 height 46
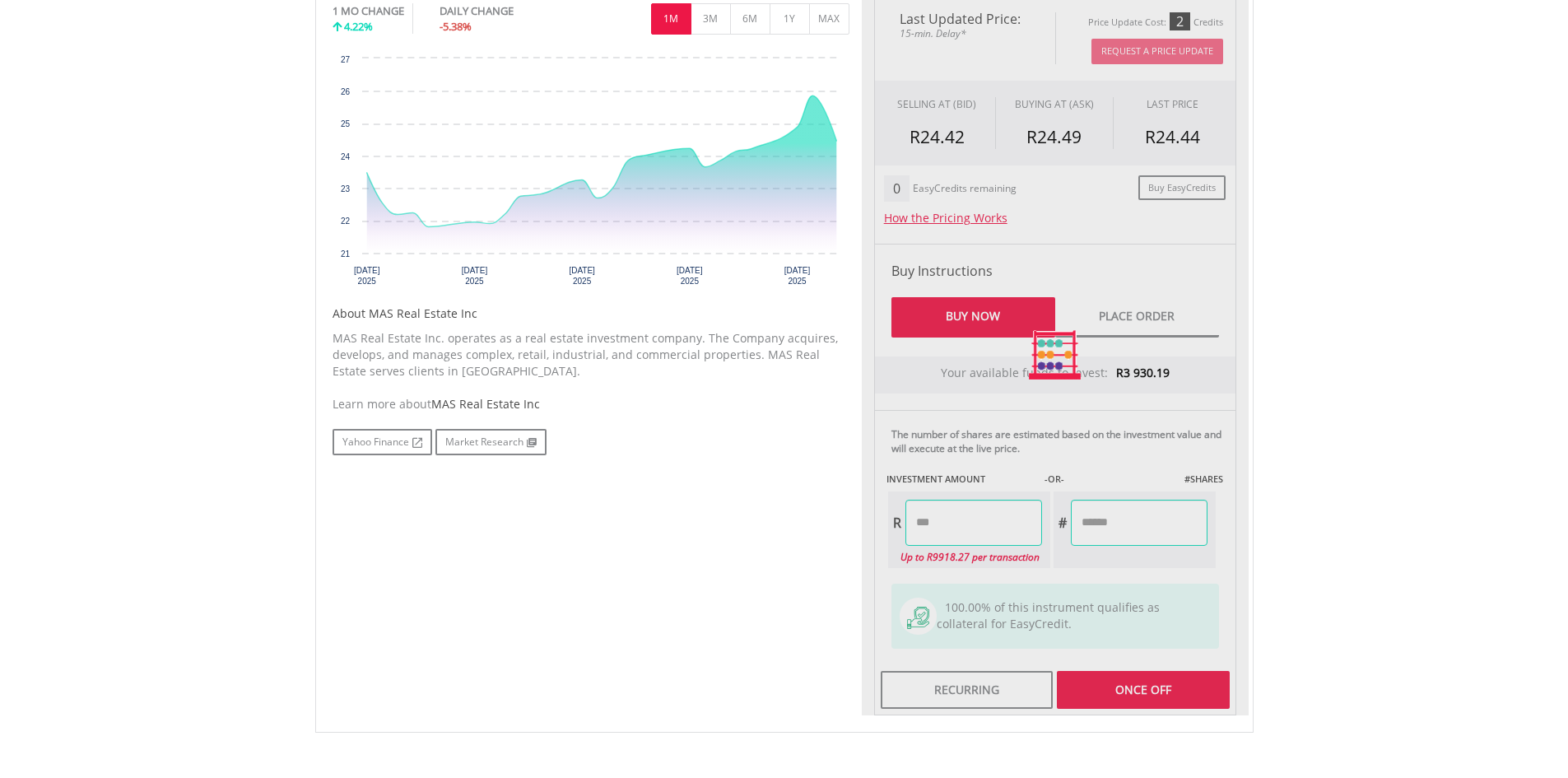
type input "*******"
type input "********"
click at [1182, 549] on div "Last Updated Price: 15-min. Delay* Price Update Cost: 2 Credits Request A Price…" at bounding box center [1055, 355] width 387 height 720
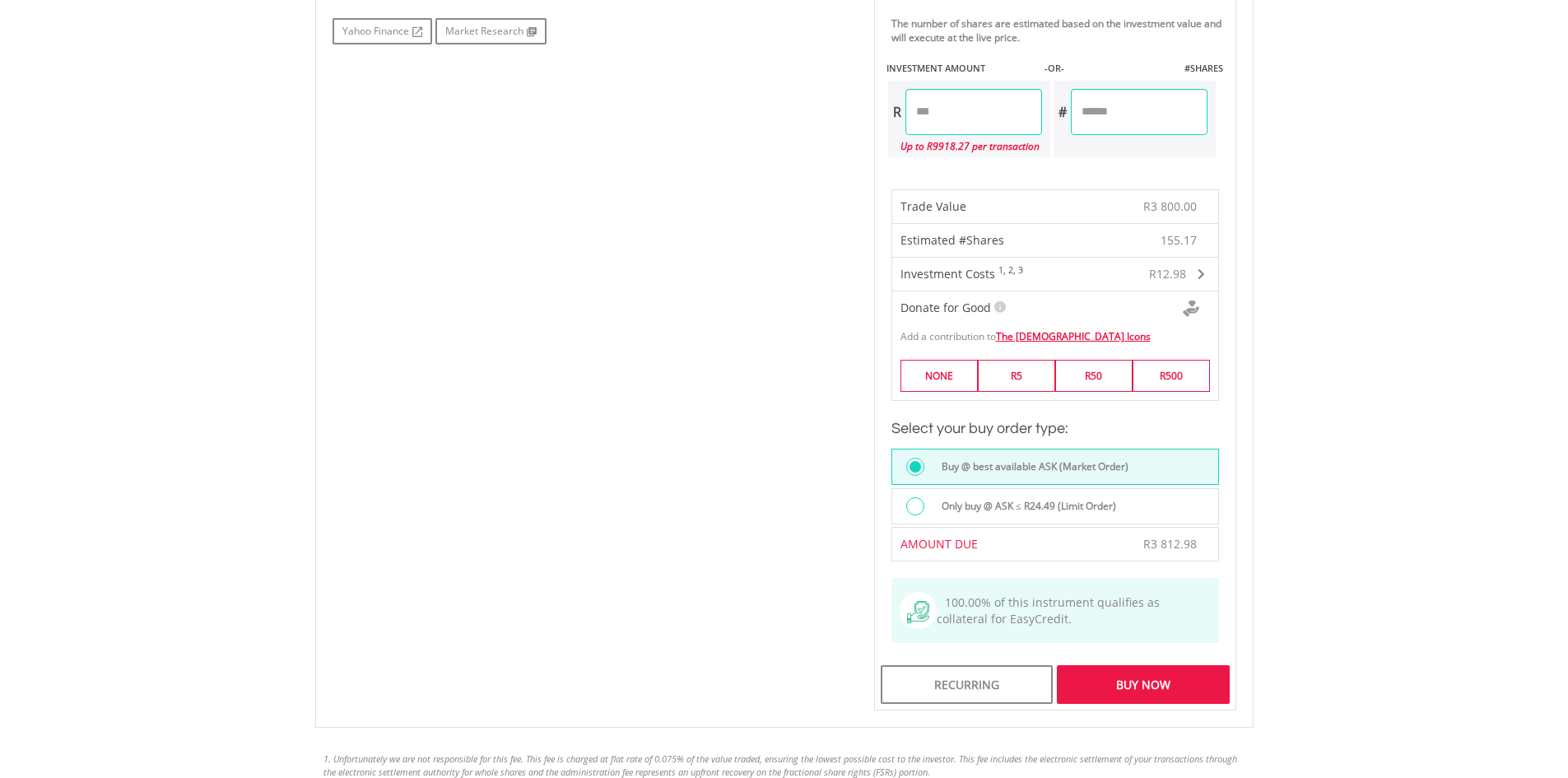
scroll to position [987, 0]
click at [1188, 692] on div "Buy Now" at bounding box center [1143, 683] width 172 height 38
